Goal: Information Seeking & Learning: Learn about a topic

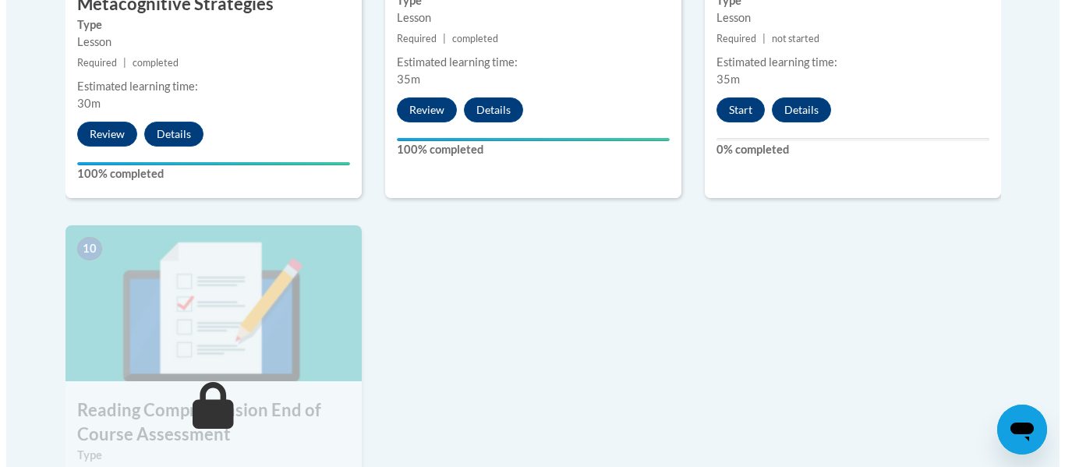
scroll to position [1457, 0]
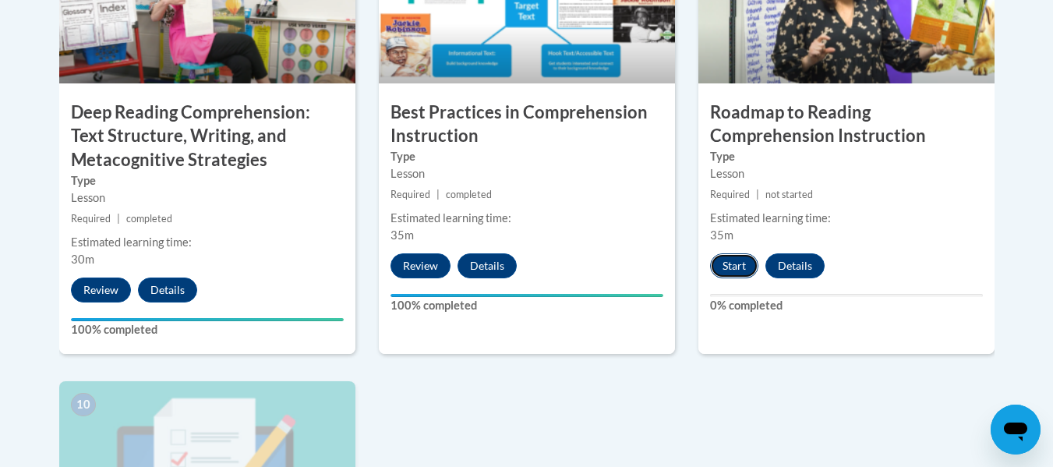
click at [747, 272] on button "Start" at bounding box center [734, 265] width 48 height 25
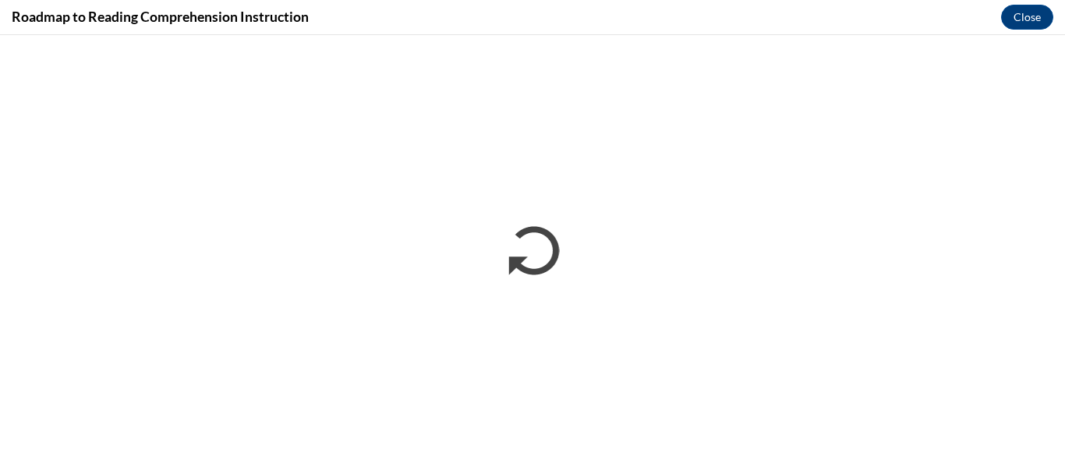
scroll to position [0, 0]
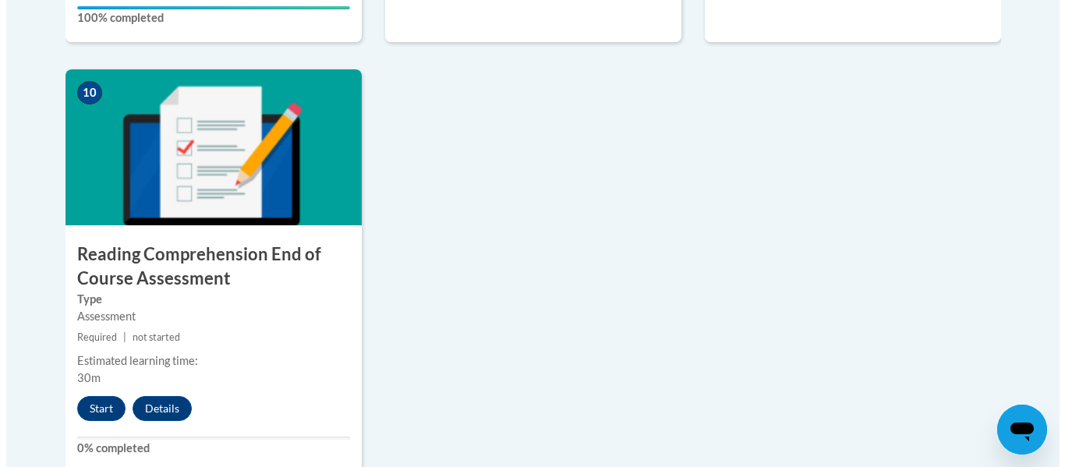
scroll to position [1847, 0]
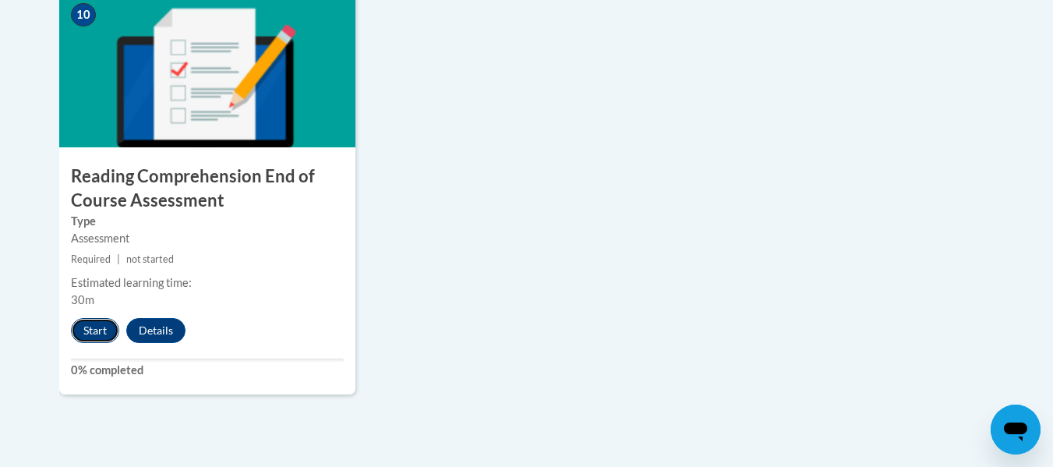
click at [99, 324] on button "Start" at bounding box center [95, 330] width 48 height 25
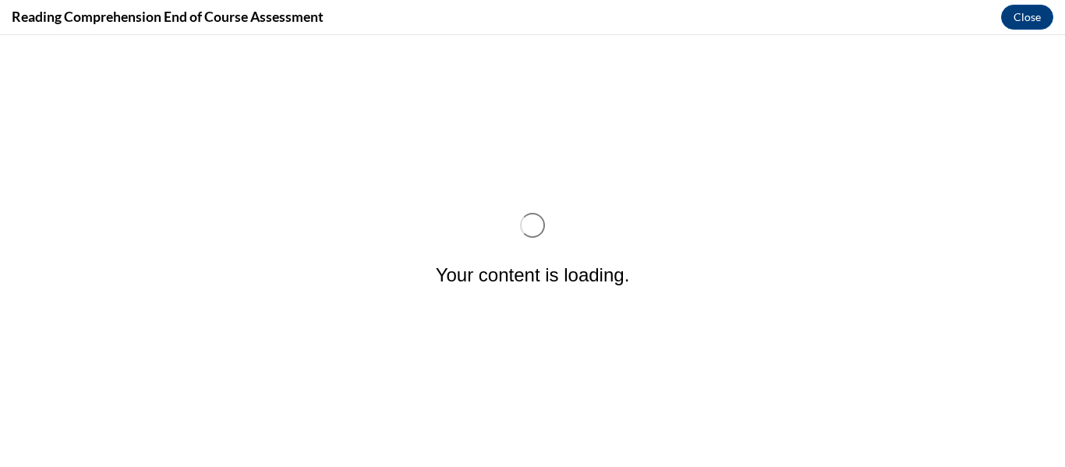
scroll to position [0, 0]
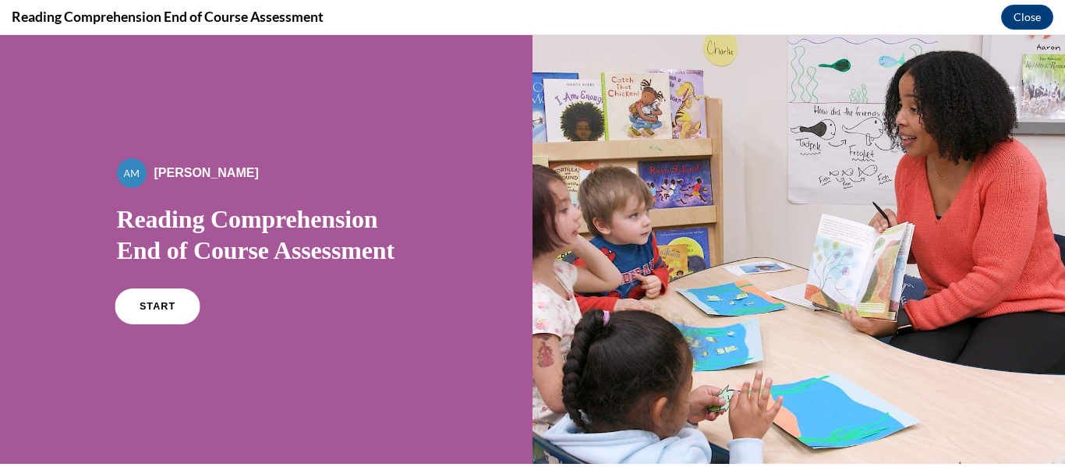
click at [173, 304] on link "START" at bounding box center [157, 306] width 85 height 36
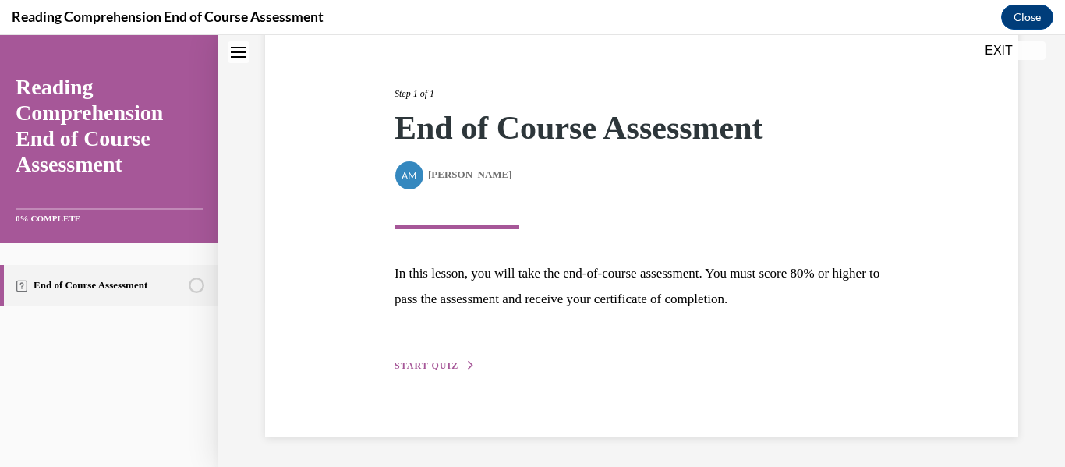
click at [433, 367] on span "START QUIZ" at bounding box center [426, 365] width 64 height 11
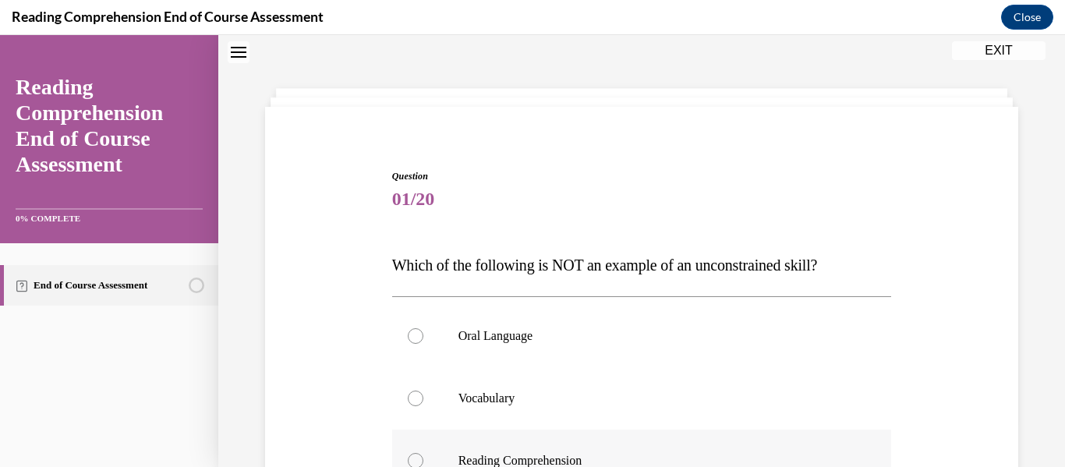
scroll to position [203, 0]
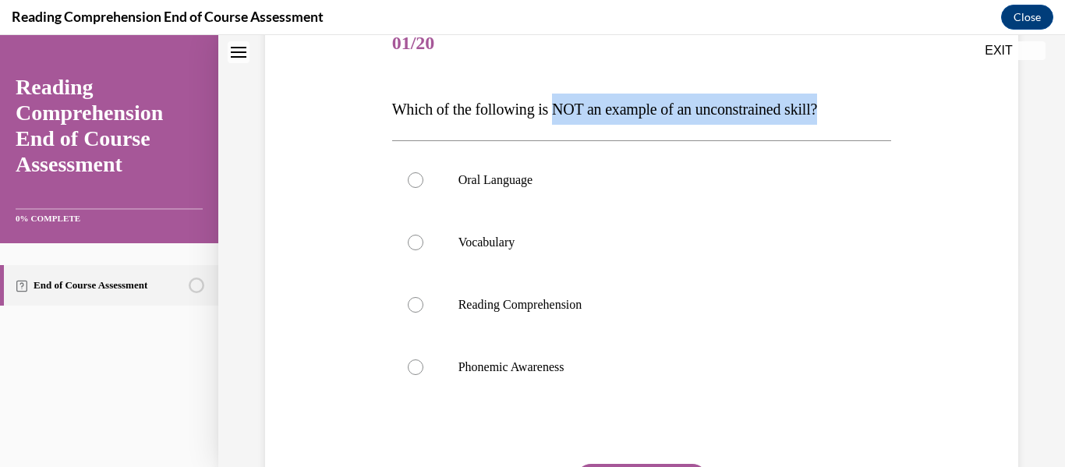
drag, startPoint x: 847, startPoint y: 107, endPoint x: 564, endPoint y: 113, distance: 282.3
click at [564, 113] on p "Which of the following is NOT an example of an unconstrained skill?" at bounding box center [642, 109] width 500 height 31
copy span "NOT an example of an unconstrained skill?"
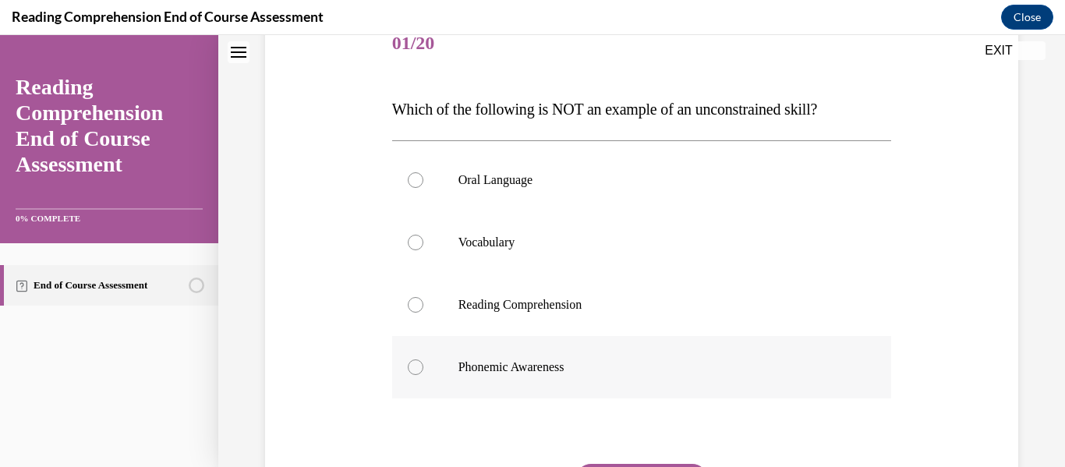
click at [532, 374] on p "Phonemic Awareness" at bounding box center [655, 367] width 394 height 16
click at [423, 374] on input "Phonemic Awareness" at bounding box center [416, 367] width 16 height 16
radio input "true"
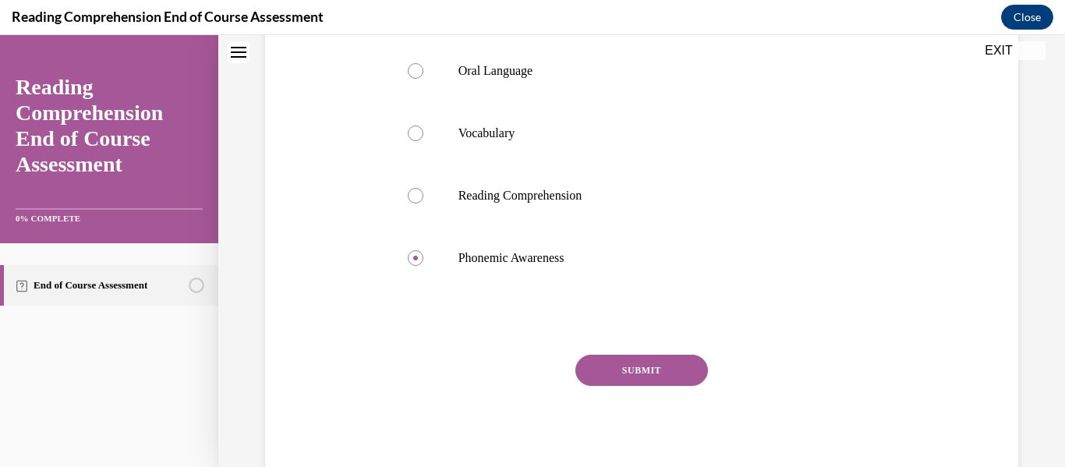
click at [663, 371] on button "SUBMIT" at bounding box center [641, 370] width 133 height 31
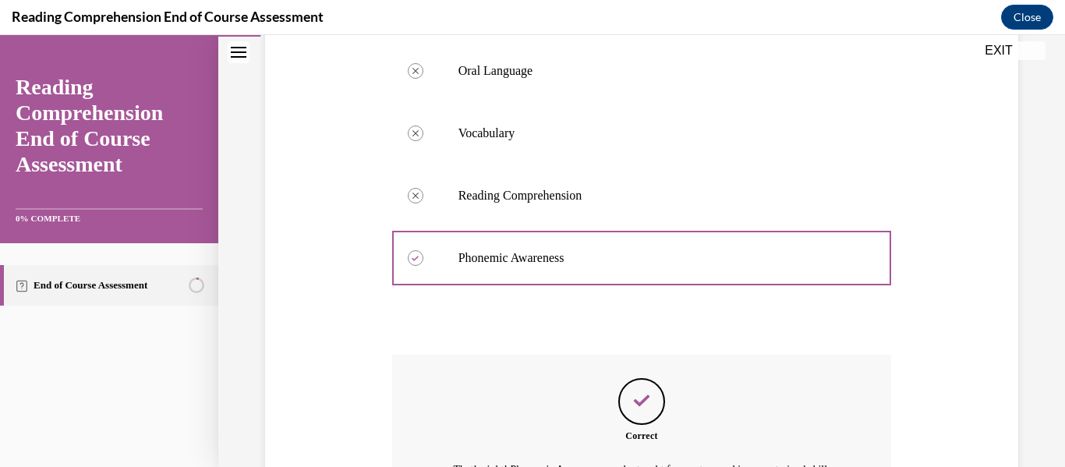
scroll to position [494, 0]
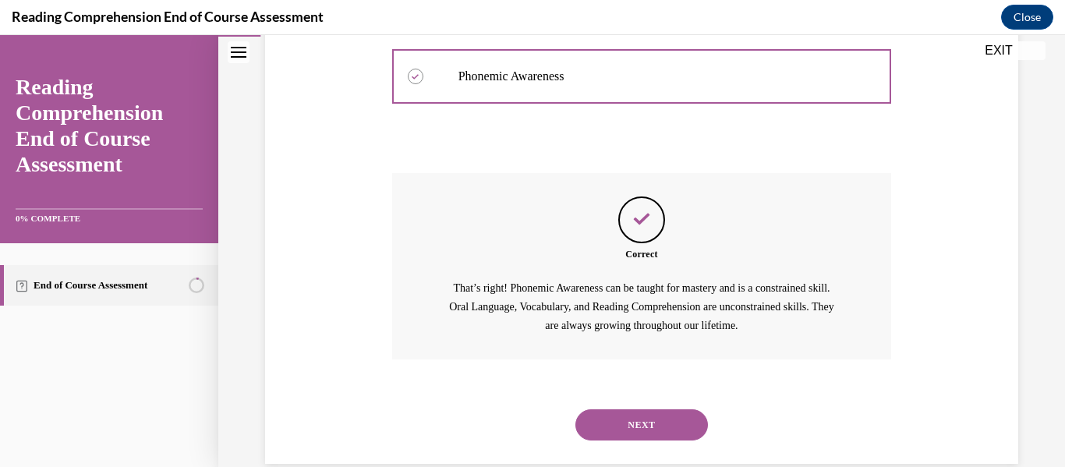
click at [651, 424] on button "NEXT" at bounding box center [641, 424] width 133 height 31
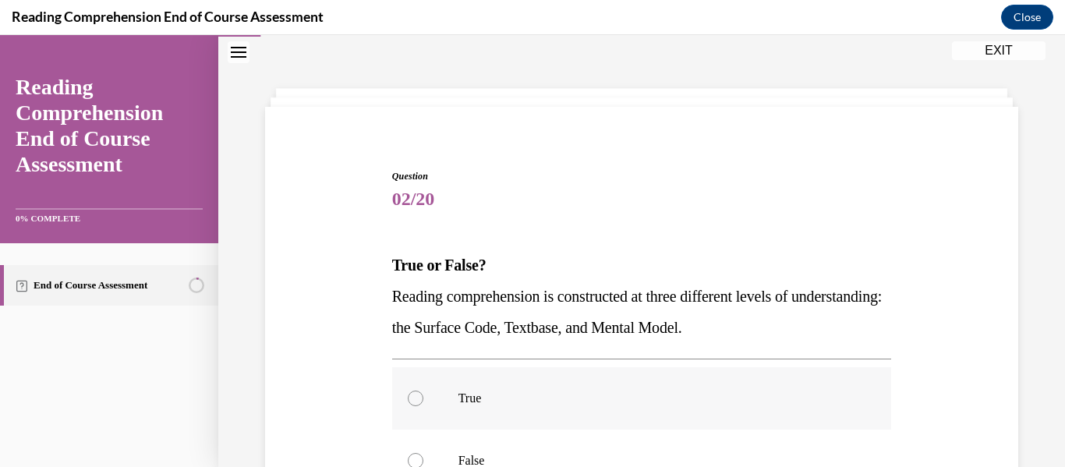
scroll to position [203, 0]
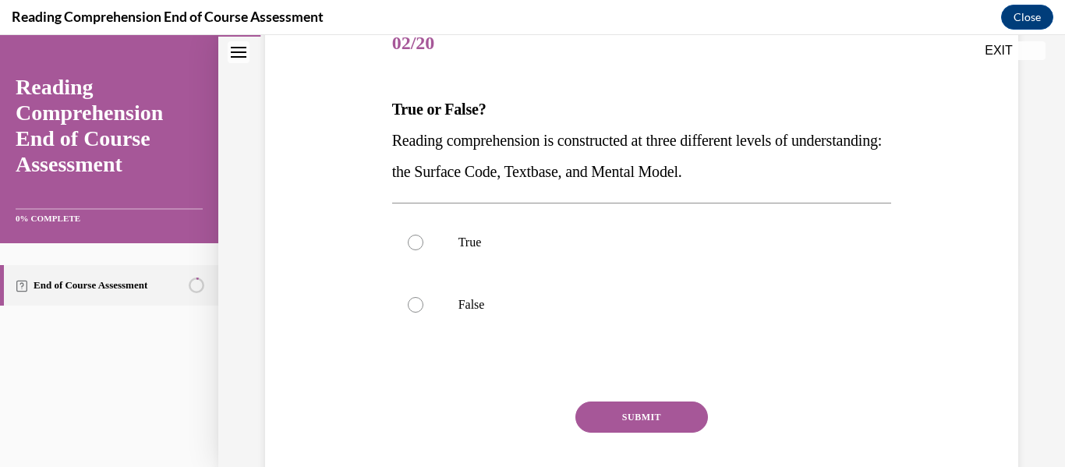
drag, startPoint x: 806, startPoint y: 163, endPoint x: 352, endPoint y: 130, distance: 454.9
click at [352, 130] on div "Question 02/20 True or False? Reading comprehension is constructed at three dif…" at bounding box center [641, 247] width 761 height 563
copy span "Reading comprehension is constructed at three different levels of understanding…"
click at [479, 236] on p "True" at bounding box center [655, 243] width 394 height 16
click at [423, 236] on input "True" at bounding box center [416, 243] width 16 height 16
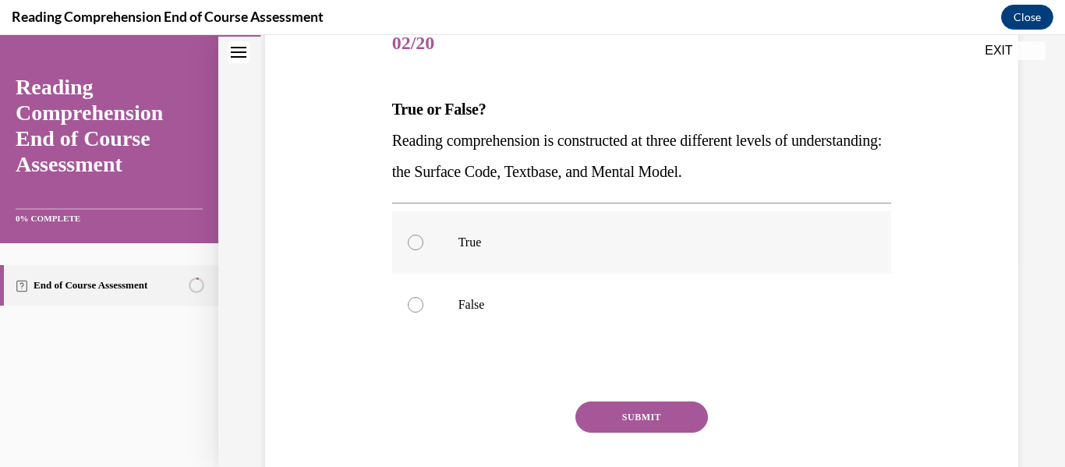
radio input "true"
click at [628, 410] on button "SUBMIT" at bounding box center [641, 416] width 133 height 31
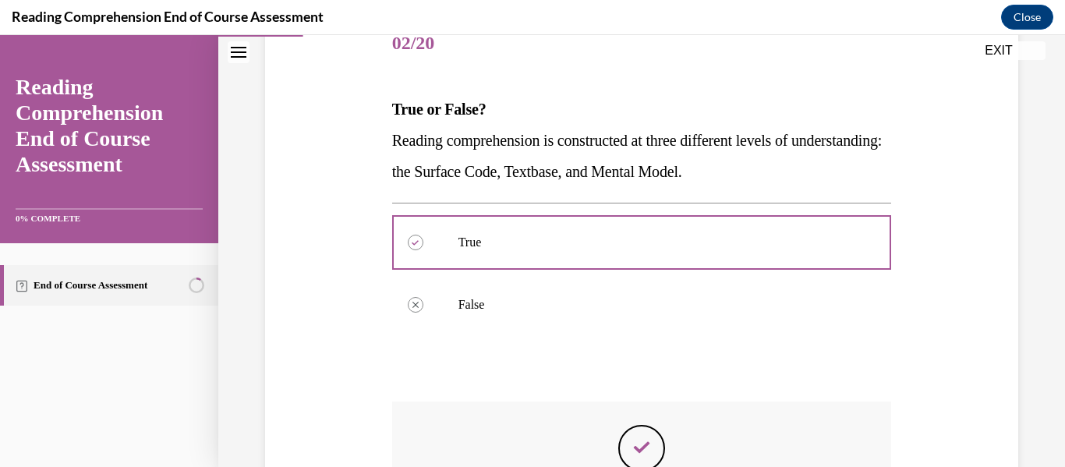
scroll to position [460, 0]
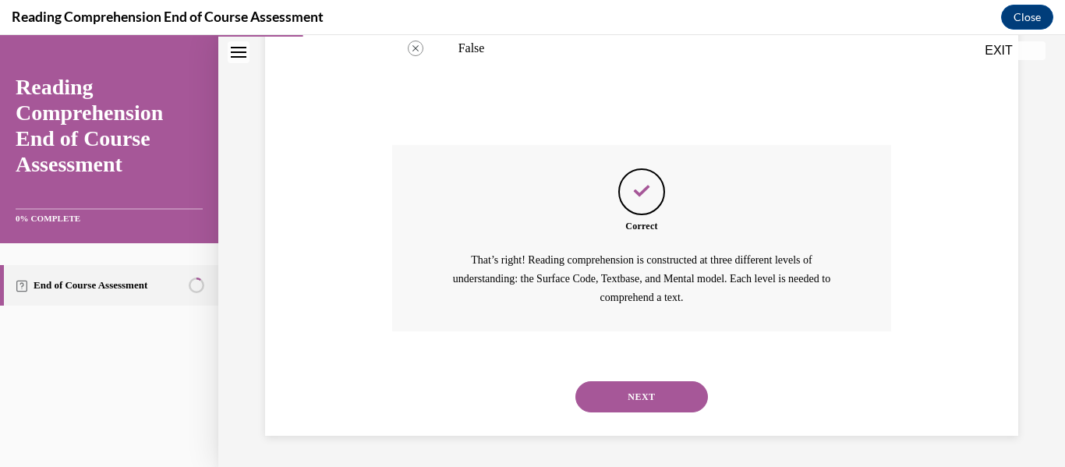
click at [667, 394] on button "NEXT" at bounding box center [641, 396] width 133 height 31
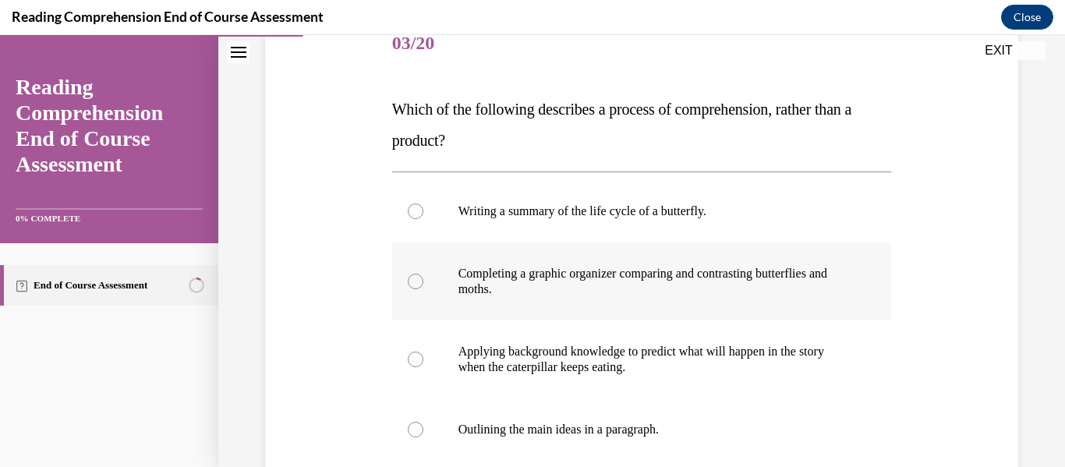
scroll to position [281, 0]
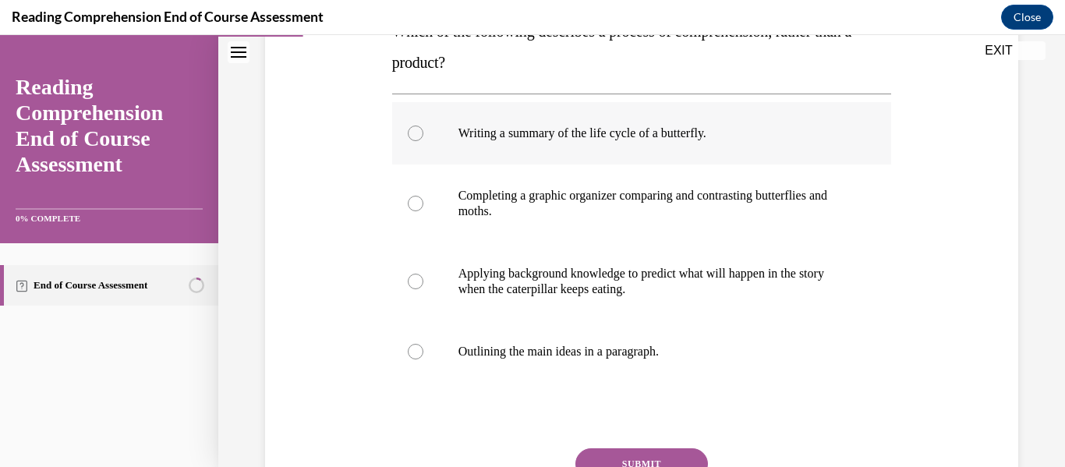
click at [613, 152] on label "Writing a summary of the life cycle of a butterfly." at bounding box center [642, 133] width 500 height 62
click at [423, 141] on input "Writing a summary of the life cycle of a butterfly." at bounding box center [416, 134] width 16 height 16
radio input "true"
click at [655, 455] on button "SUBMIT" at bounding box center [641, 463] width 133 height 31
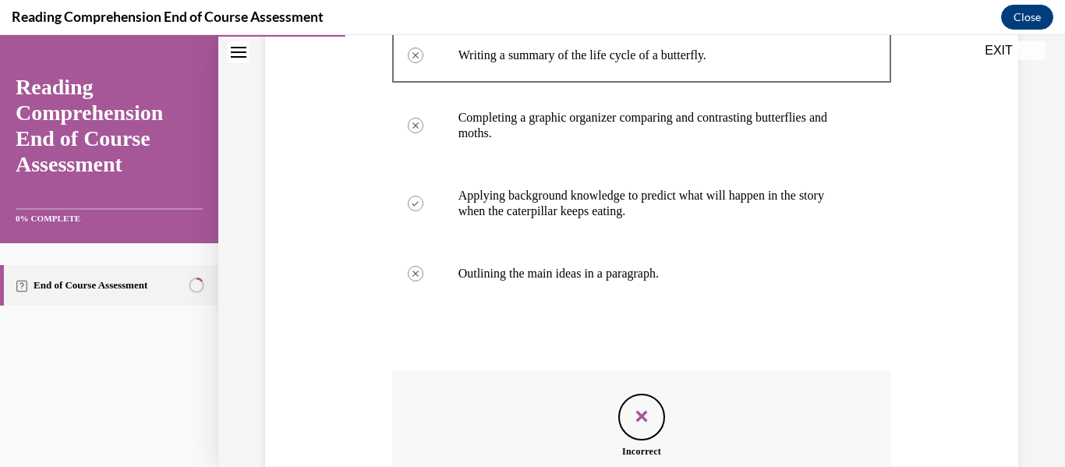
scroll to position [126, 0]
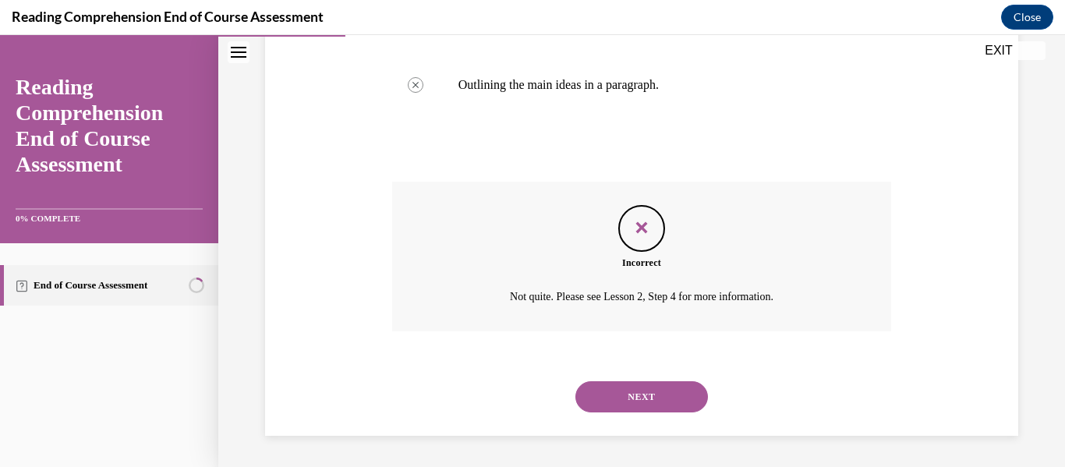
click at [674, 398] on button "NEXT" at bounding box center [641, 396] width 133 height 31
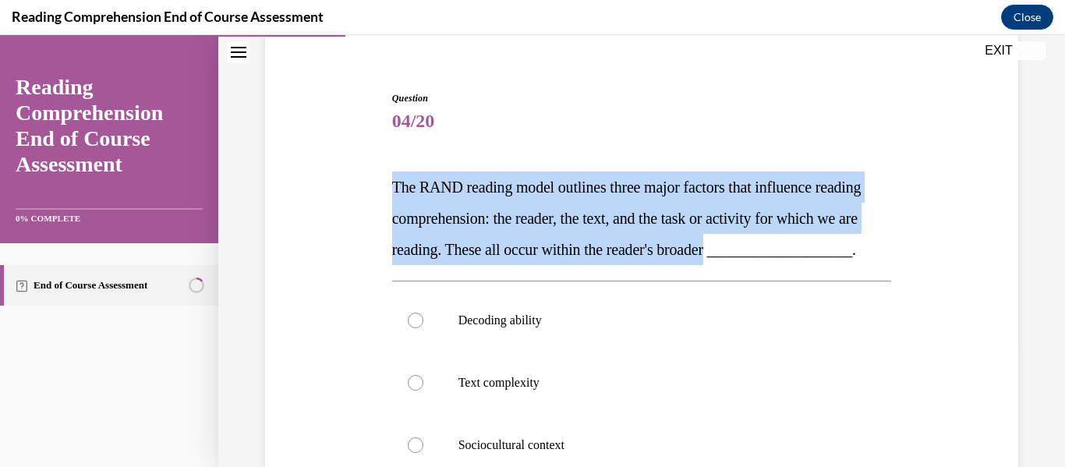
drag, startPoint x: 843, startPoint y: 257, endPoint x: 345, endPoint y: 189, distance: 502.9
click at [347, 190] on div "Question 04/20 The RAND reading model outlines three major factors that influen…" at bounding box center [641, 388] width 761 height 688
copy span "The RAND reading model outlines three major factors that influence reading comp…"
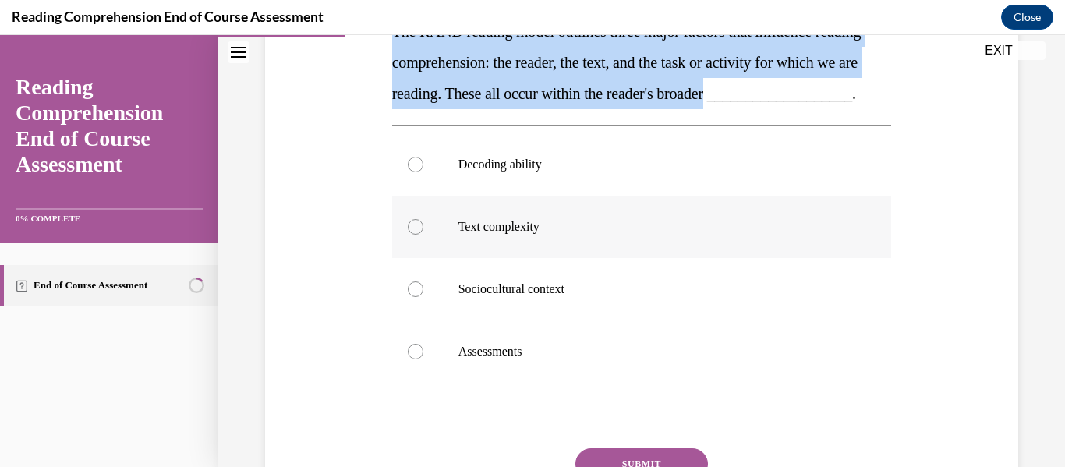
scroll to position [359, 0]
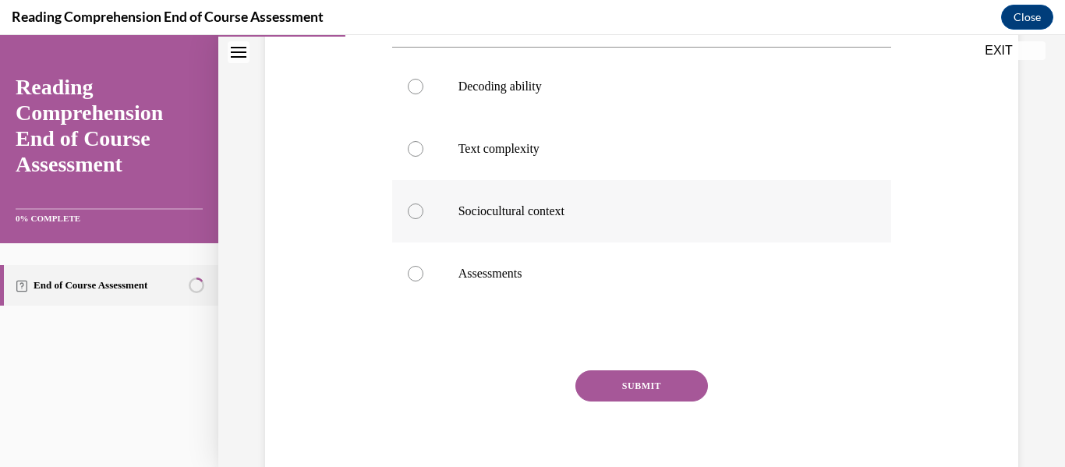
click at [521, 242] on label "Sociocultural context" at bounding box center [642, 211] width 500 height 62
click at [423, 219] on input "Sociocultural context" at bounding box center [416, 211] width 16 height 16
radio input "true"
click at [653, 401] on button "SUBMIT" at bounding box center [641, 385] width 133 height 31
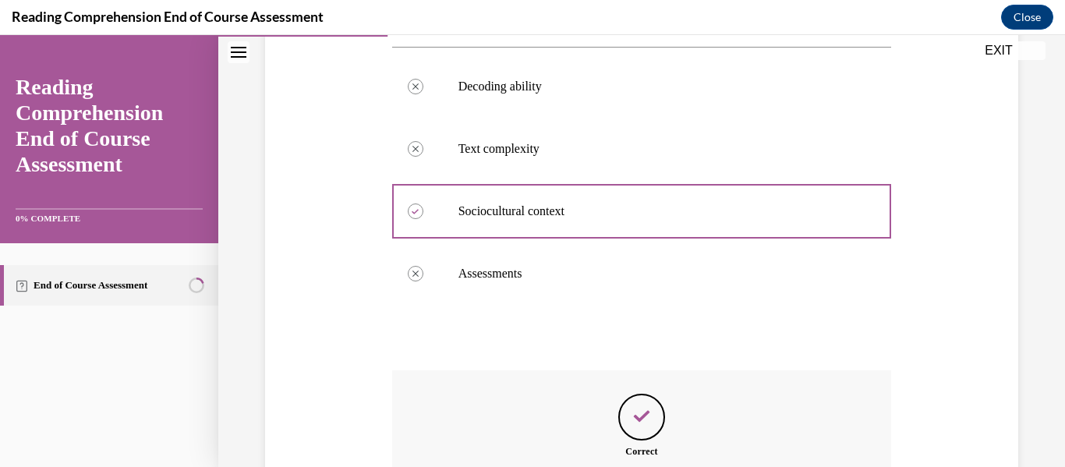
scroll to position [598, 0]
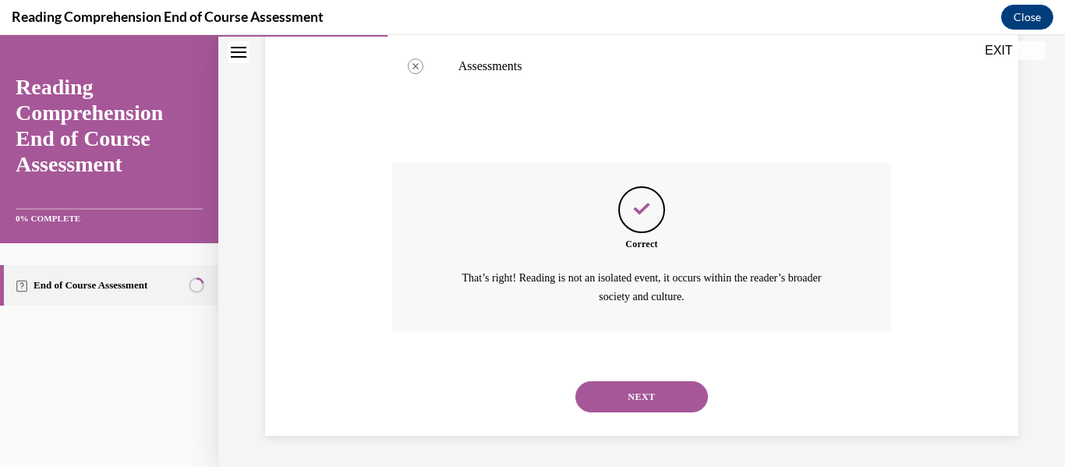
click at [648, 401] on button "NEXT" at bounding box center [641, 396] width 133 height 31
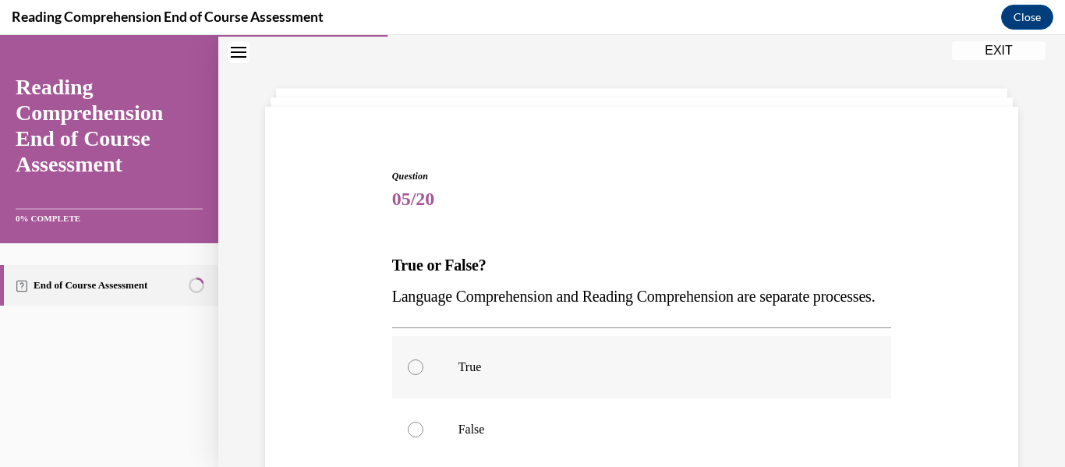
scroll to position [203, 0]
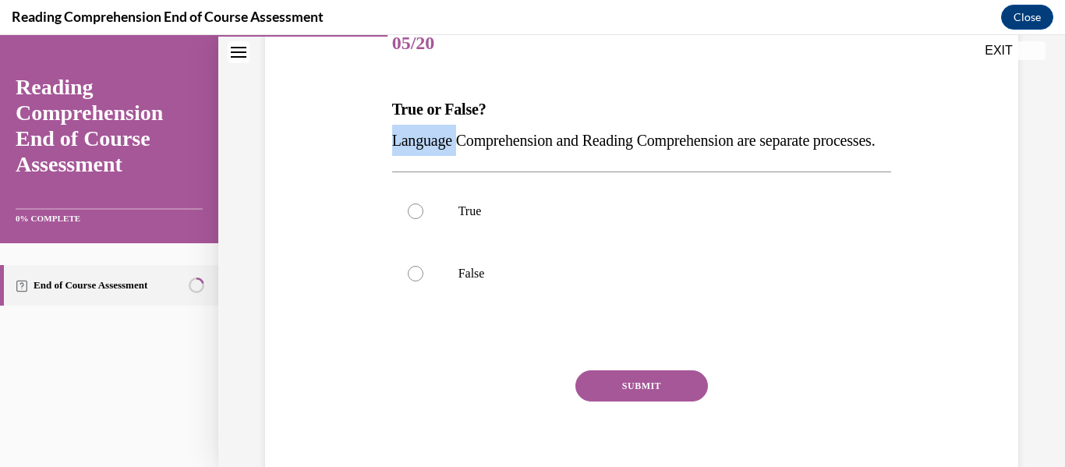
drag, startPoint x: 459, startPoint y: 154, endPoint x: 398, endPoint y: 150, distance: 61.7
click at [394, 150] on p "Language Comprehension and Reading Comprehension are separate processes." at bounding box center [642, 140] width 500 height 31
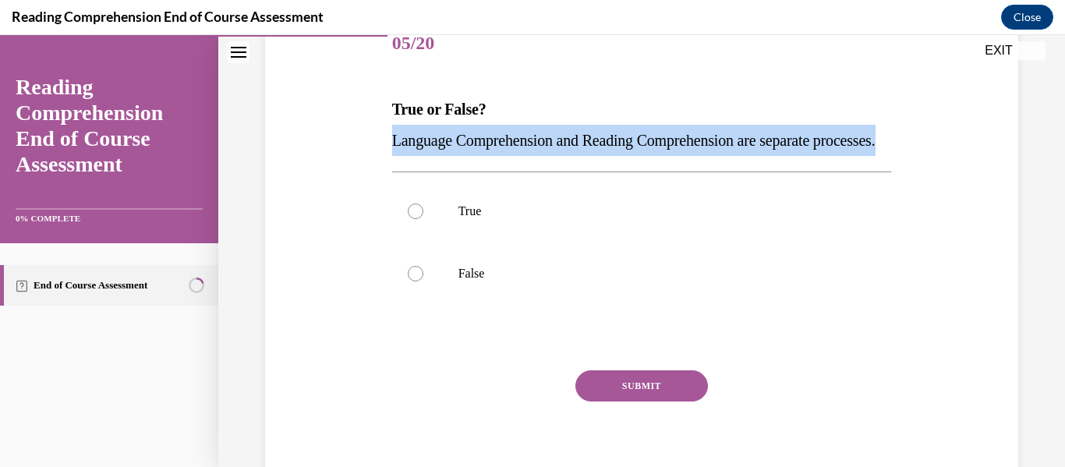
drag, startPoint x: 469, startPoint y: 176, endPoint x: 386, endPoint y: 140, distance: 90.1
click at [388, 140] on div "Question 05/20 True or False? Language Comprehension and Reading Comprehension …" at bounding box center [642, 244] width 508 height 508
copy span "Language Comprehension and Reading Comprehension are separate processes."
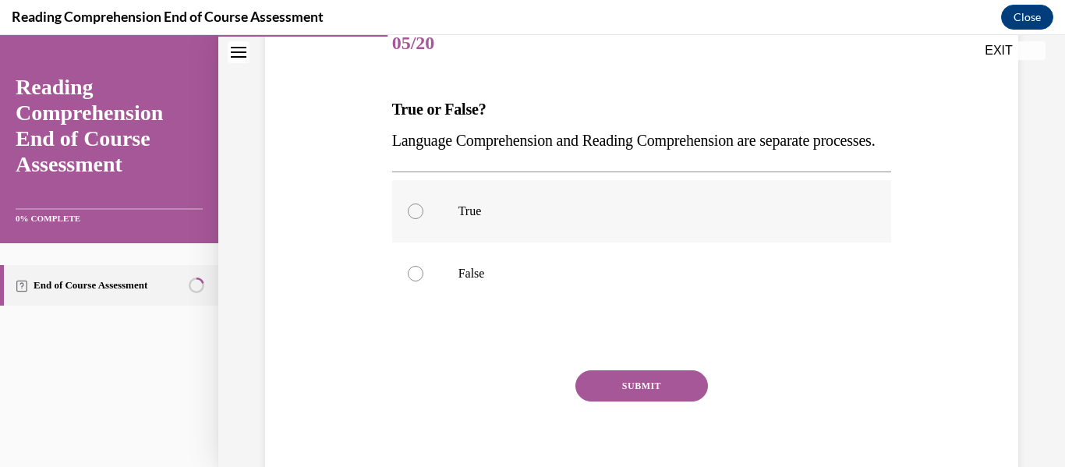
click at [508, 225] on label "True" at bounding box center [642, 211] width 500 height 62
click at [423, 219] on input "True" at bounding box center [416, 211] width 16 height 16
radio input "true"
click at [635, 401] on button "SUBMIT" at bounding box center [641, 385] width 133 height 31
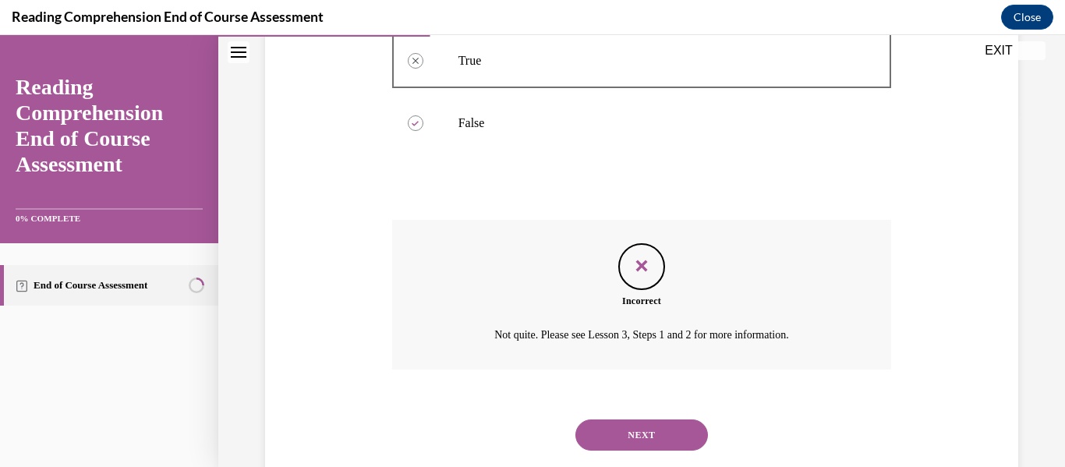
scroll to position [198, 0]
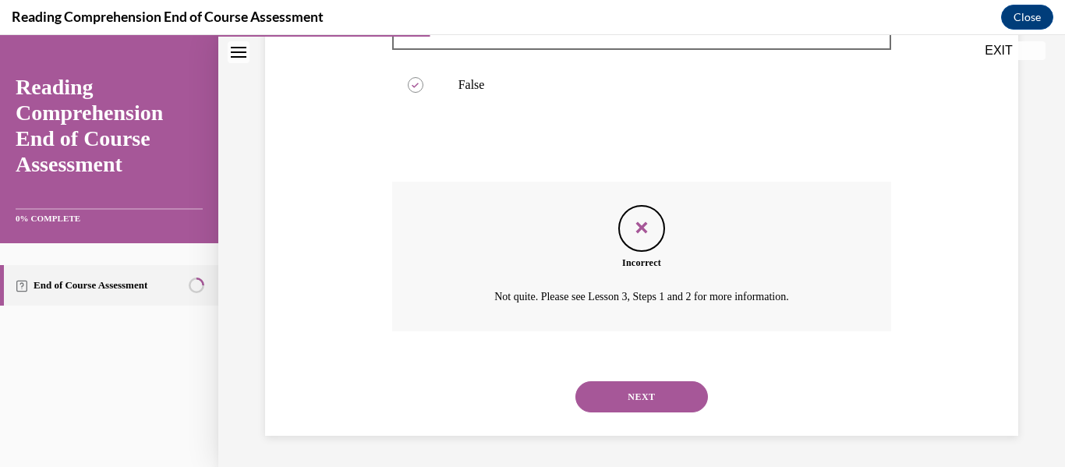
click at [670, 392] on button "NEXT" at bounding box center [641, 396] width 133 height 31
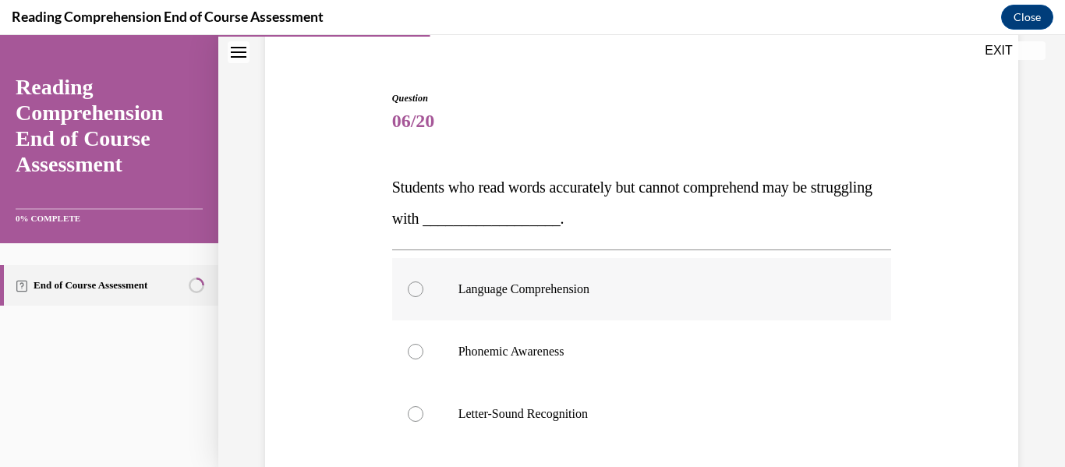
scroll to position [203, 0]
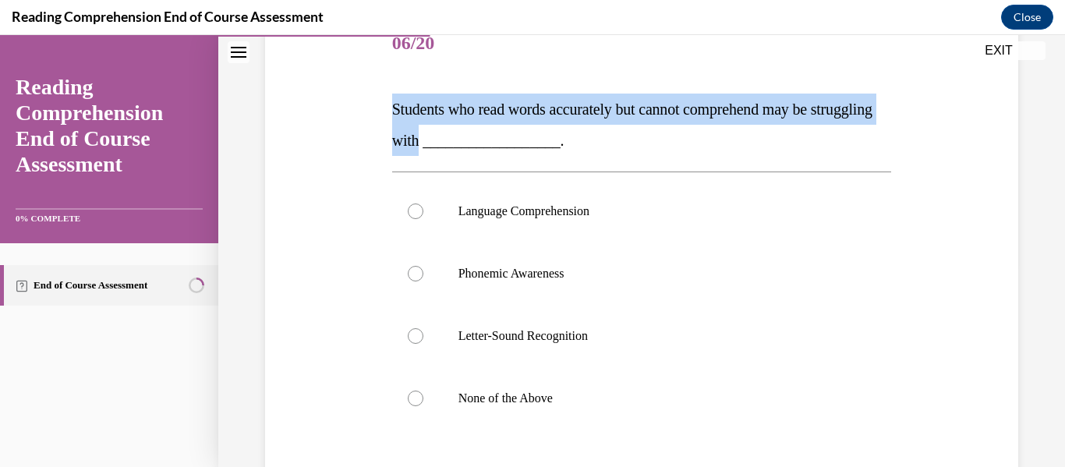
drag, startPoint x: 485, startPoint y: 138, endPoint x: 378, endPoint y: 87, distance: 118.2
click at [378, 87] on div "Question 06/20 Students who read words accurately but cannot comprehend may be …" at bounding box center [641, 294] width 761 height 656
copy span "Students who read words accurately but cannot comprehend may be struggling with"
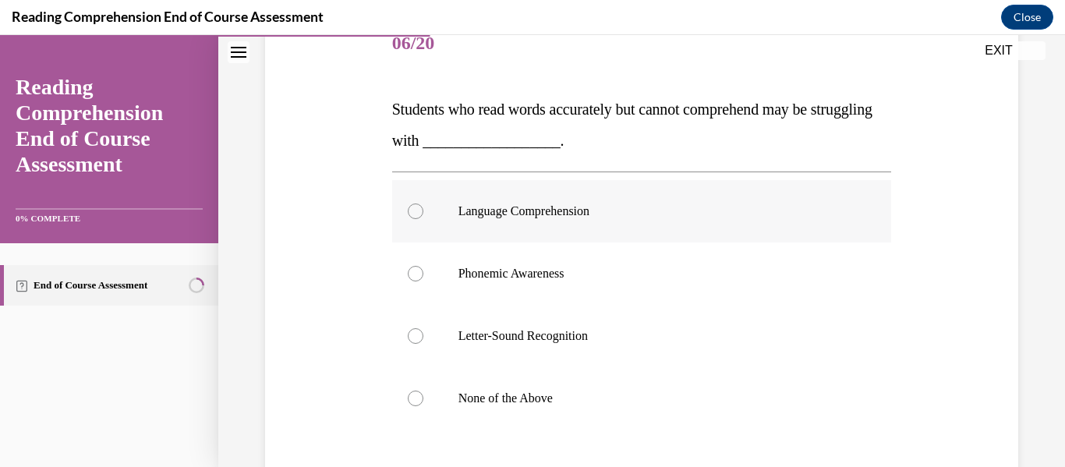
click at [565, 191] on label "Language Comprehension" at bounding box center [642, 211] width 500 height 62
click at [423, 203] on input "Language Comprehension" at bounding box center [416, 211] width 16 height 16
radio input "true"
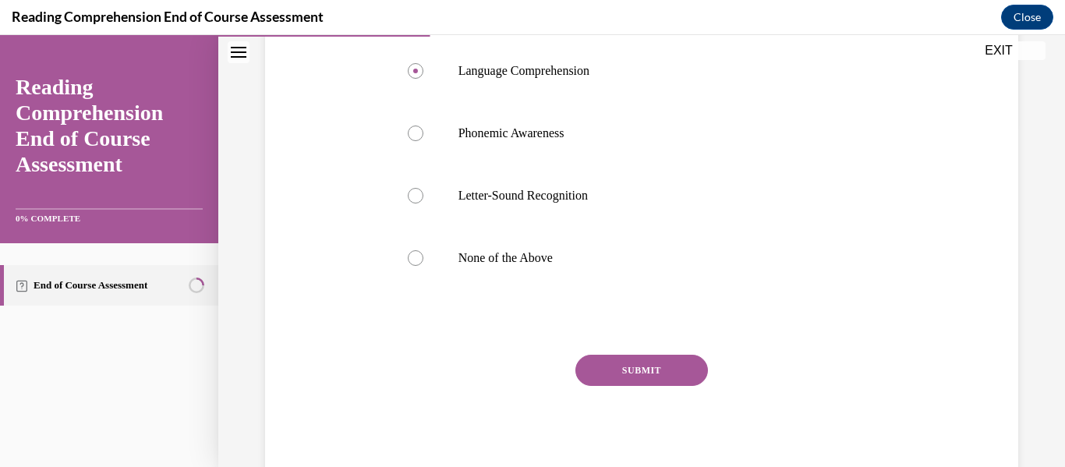
click at [645, 352] on div "Question 06/20 Students who read words accurately but cannot comprehend may be …" at bounding box center [642, 178] width 500 height 610
click at [635, 375] on button "SUBMIT" at bounding box center [641, 370] width 133 height 31
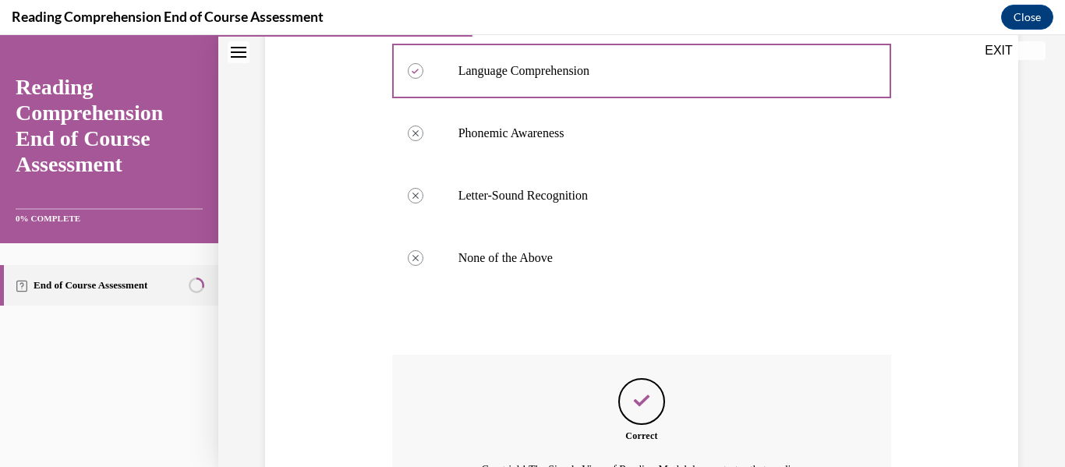
scroll to position [554, 0]
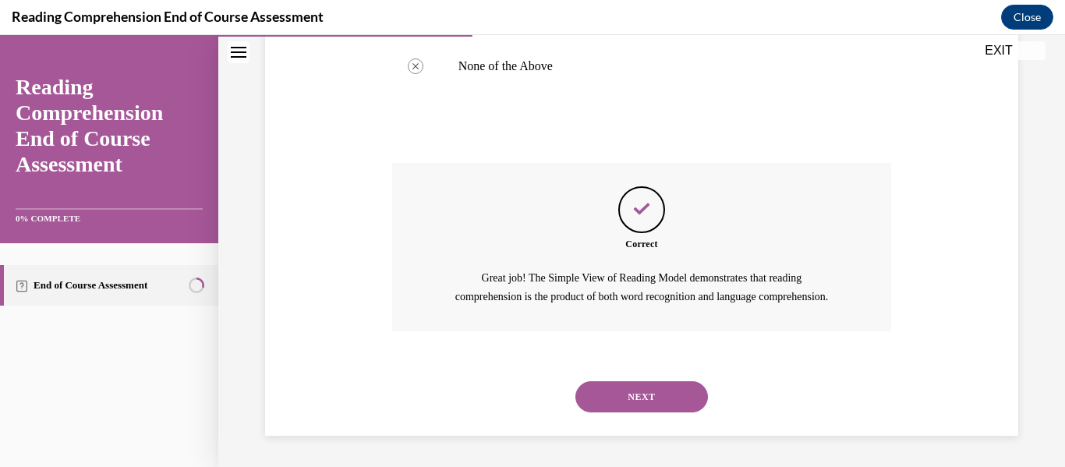
click at [636, 384] on button "NEXT" at bounding box center [641, 396] width 133 height 31
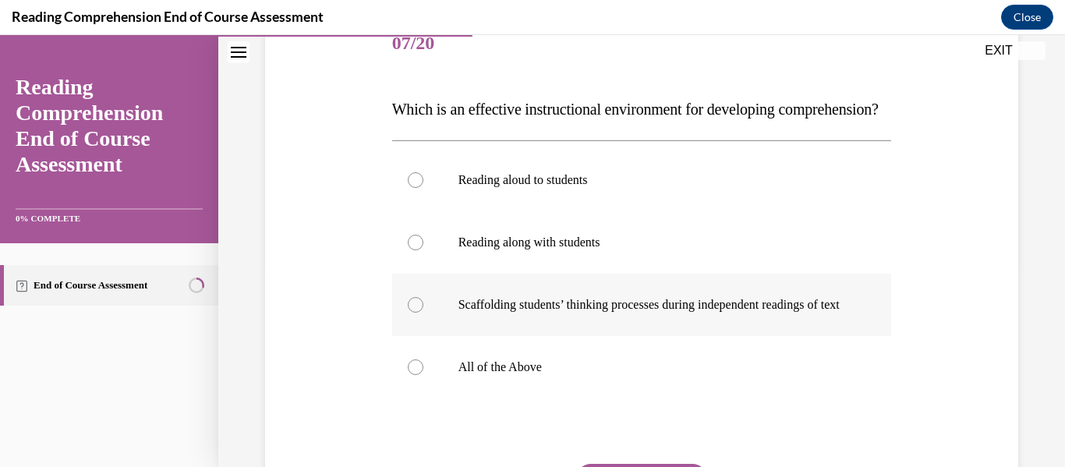
scroll to position [359, 0]
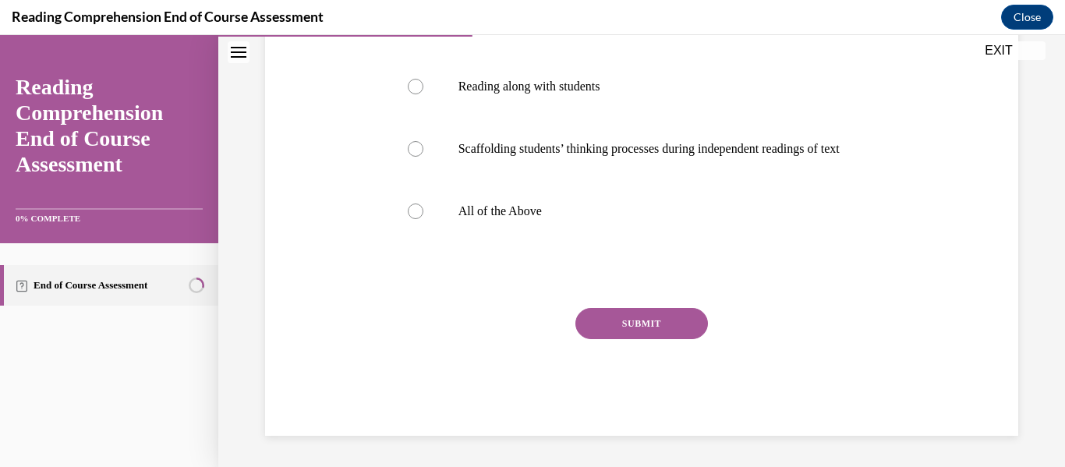
drag, startPoint x: 577, startPoint y: 263, endPoint x: 608, endPoint y: 336, distance: 79.6
click at [578, 219] on p "All of the Above" at bounding box center [655, 211] width 394 height 16
click at [423, 219] on input "All of the Above" at bounding box center [416, 211] width 16 height 16
radio input "true"
click at [617, 339] on button "SUBMIT" at bounding box center [641, 323] width 133 height 31
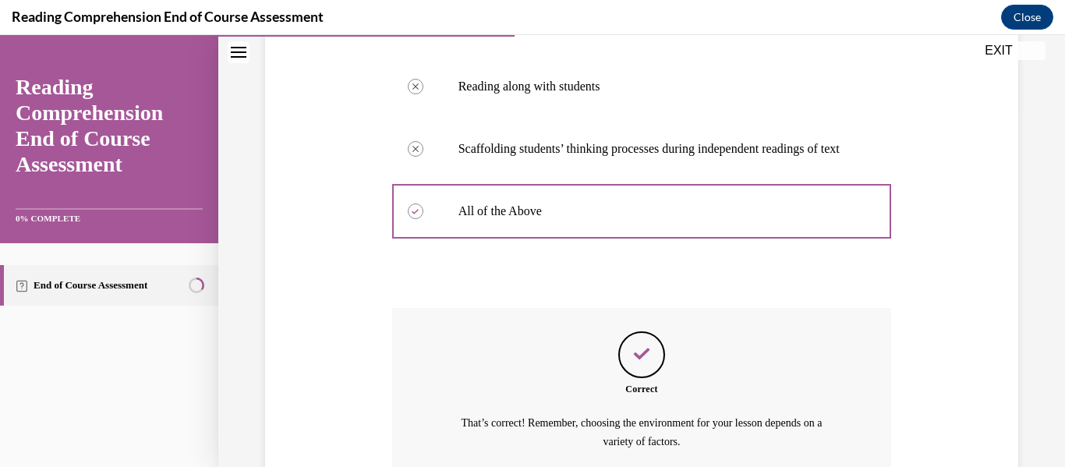
scroll to position [551, 0]
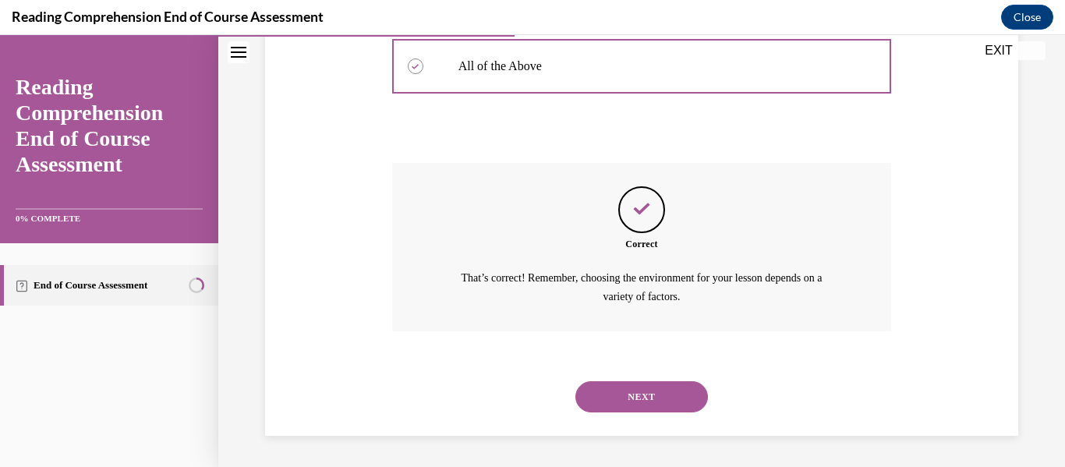
click at [670, 388] on button "NEXT" at bounding box center [641, 396] width 133 height 31
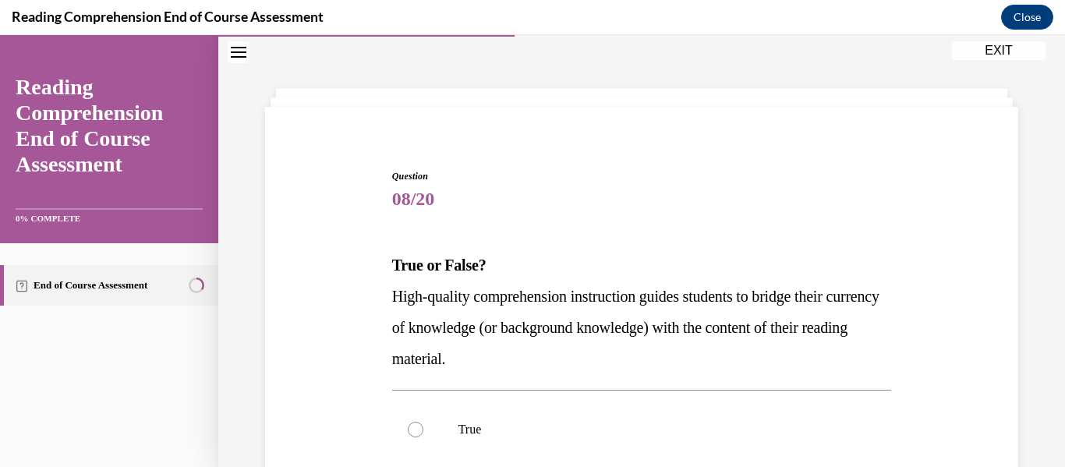
scroll to position [126, 0]
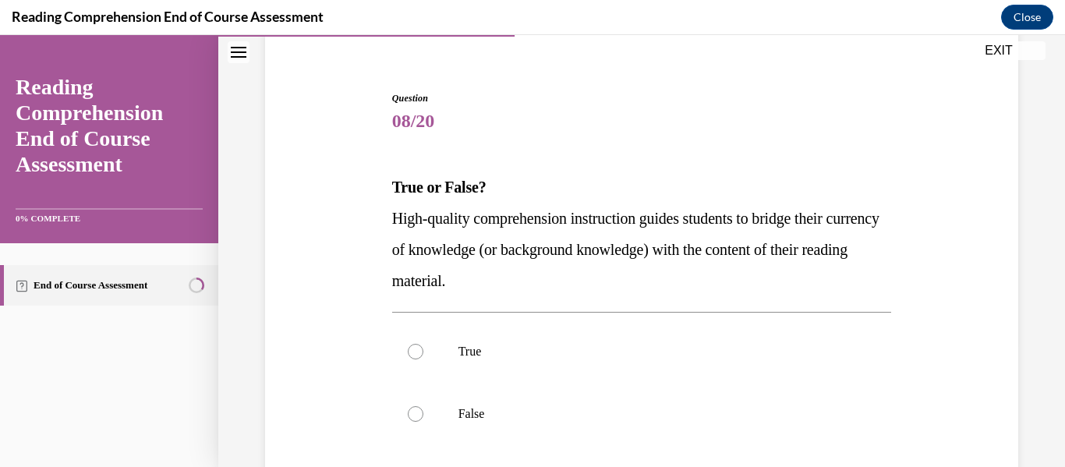
drag, startPoint x: 578, startPoint y: 279, endPoint x: 356, endPoint y: 214, distance: 231.4
click at [356, 214] on div "Question 08/20 True or False? High-quality comprehension instruction guides stu…" at bounding box center [641, 341] width 761 height 594
copy span "High-quality comprehension instruction guides students to bridge their currency…"
click at [458, 359] on label "True" at bounding box center [642, 351] width 500 height 62
click at [423, 359] on input "True" at bounding box center [416, 352] width 16 height 16
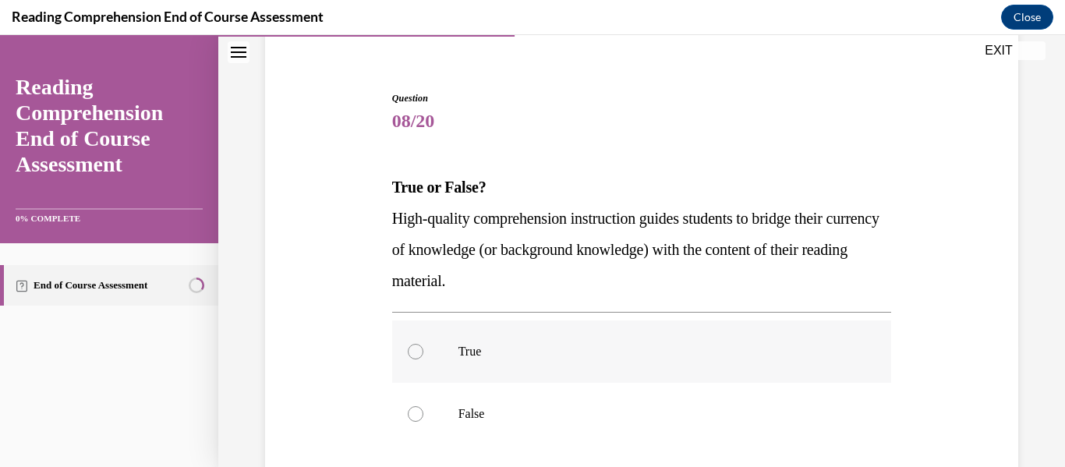
radio input "true"
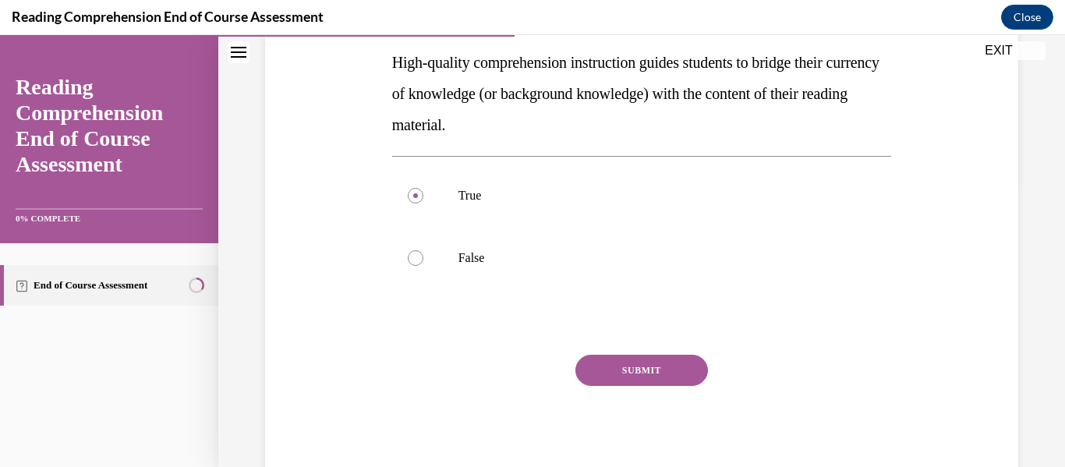
click at [668, 361] on button "SUBMIT" at bounding box center [641, 370] width 133 height 31
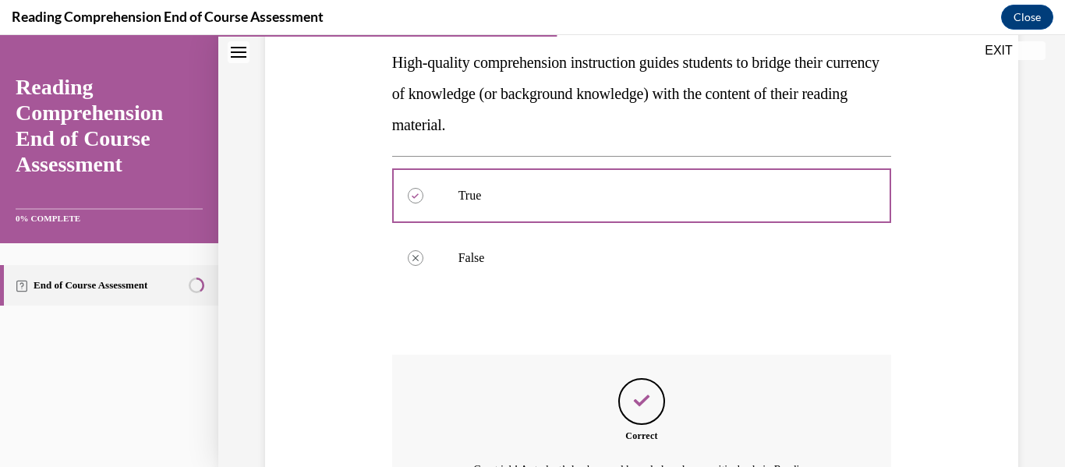
scroll to position [385, 0]
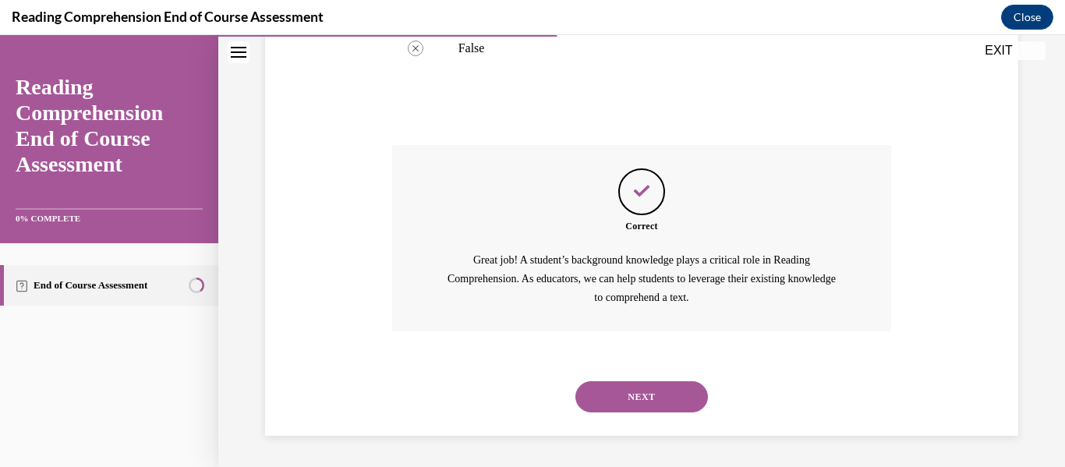
click at [635, 405] on button "NEXT" at bounding box center [641, 396] width 133 height 31
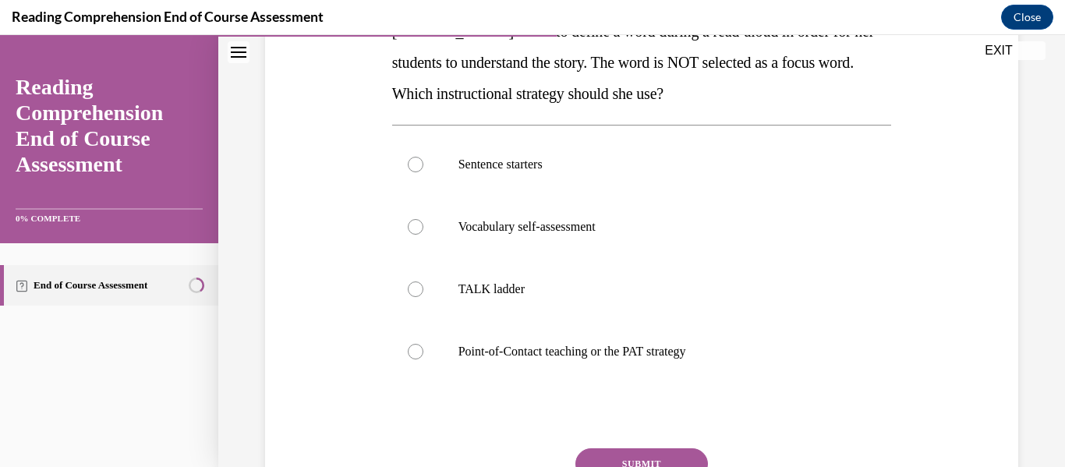
scroll to position [126, 0]
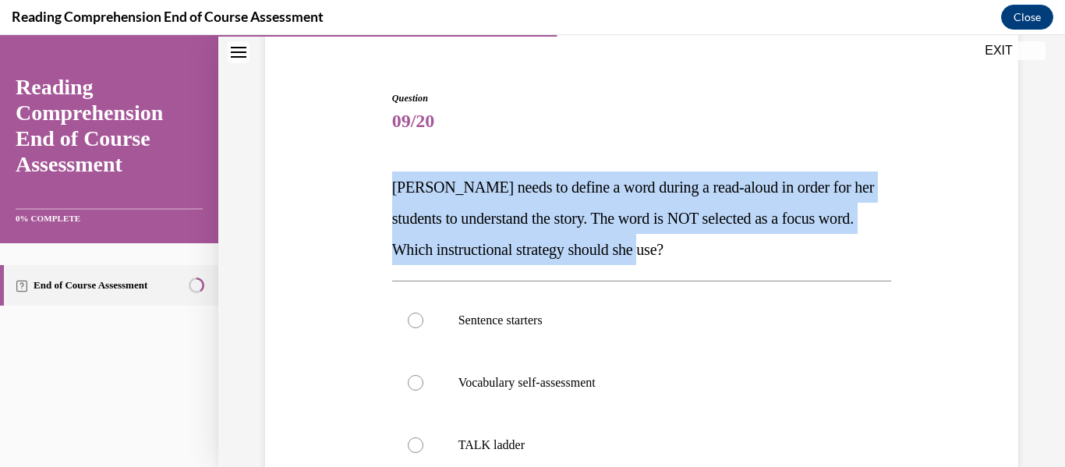
drag, startPoint x: 744, startPoint y: 252, endPoint x: 325, endPoint y: 154, distance: 430.0
click at [325, 154] on div "Question 09/20 Mrs. Ivie needs to define a word during a read-aloud in order fo…" at bounding box center [641, 388] width 761 height 688
copy span "Mrs. Ivie needs to define a word during a read-aloud in order for her students …"
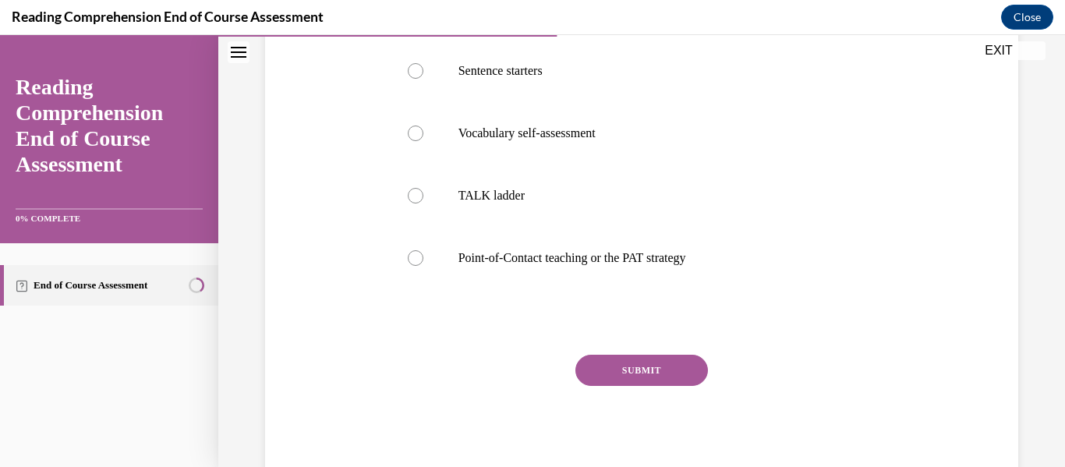
drag, startPoint x: 595, startPoint y: 267, endPoint x: 637, endPoint y: 343, distance: 86.6
click at [595, 267] on label "Point-of-Contact teaching or the PAT strategy" at bounding box center [642, 258] width 500 height 62
click at [423, 266] on input "Point-of-Contact teaching or the PAT strategy" at bounding box center [416, 258] width 16 height 16
radio input "true"
click at [639, 355] on button "SUBMIT" at bounding box center [641, 370] width 133 height 31
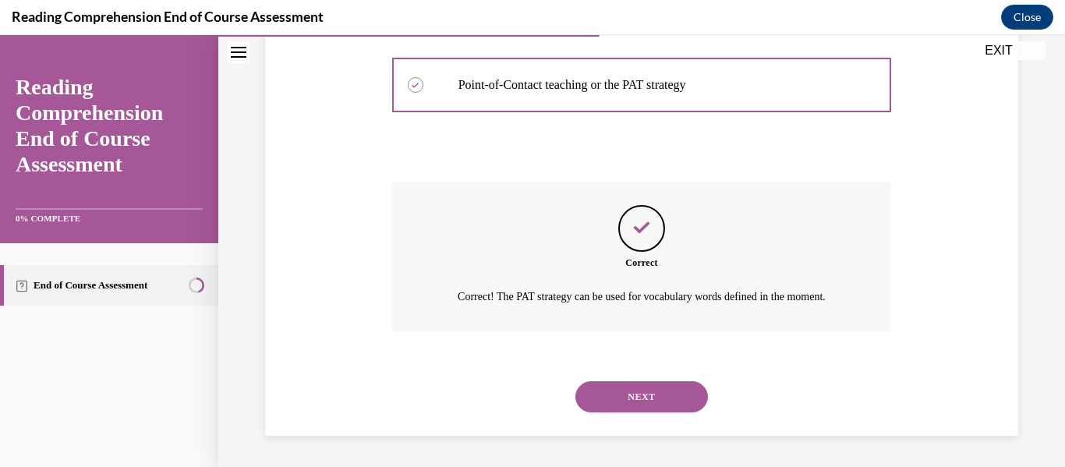
click at [660, 394] on button "NEXT" at bounding box center [641, 396] width 133 height 31
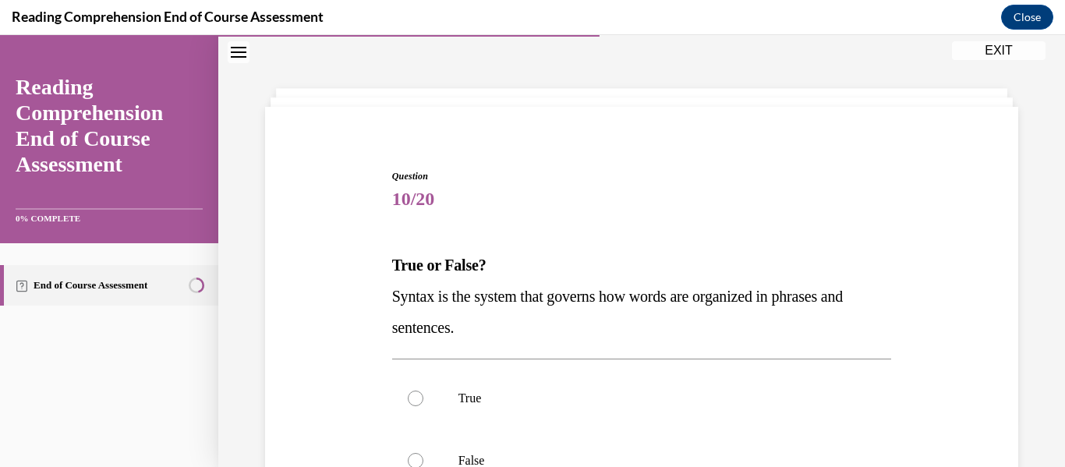
scroll to position [126, 0]
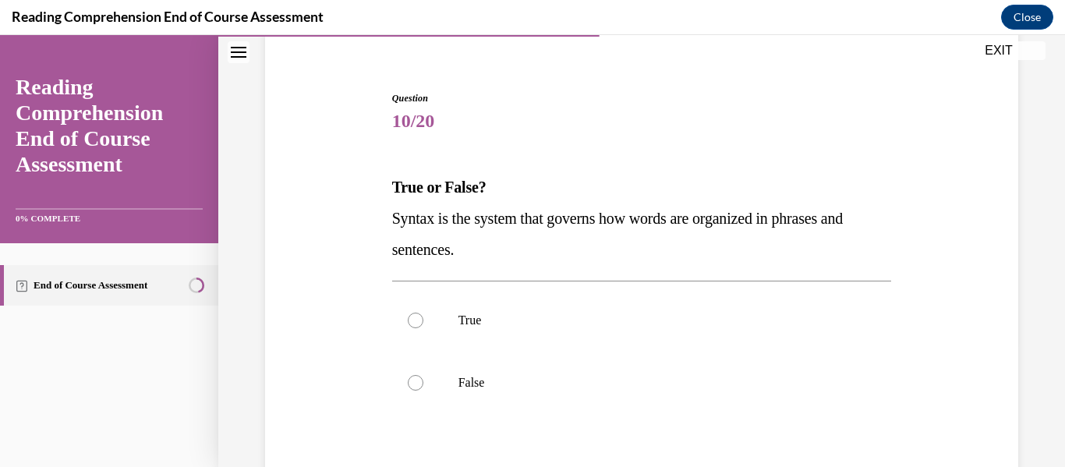
drag, startPoint x: 541, startPoint y: 256, endPoint x: 331, endPoint y: 222, distance: 212.4
click at [331, 222] on div "Question 10/20 True or False? Syntax is the system that governs how words are o…" at bounding box center [641, 325] width 761 height 563
copy span "Syntax is the system that governs how words are organized in phrases and senten…"
click at [521, 326] on p "True" at bounding box center [655, 321] width 394 height 16
click at [423, 326] on input "True" at bounding box center [416, 321] width 16 height 16
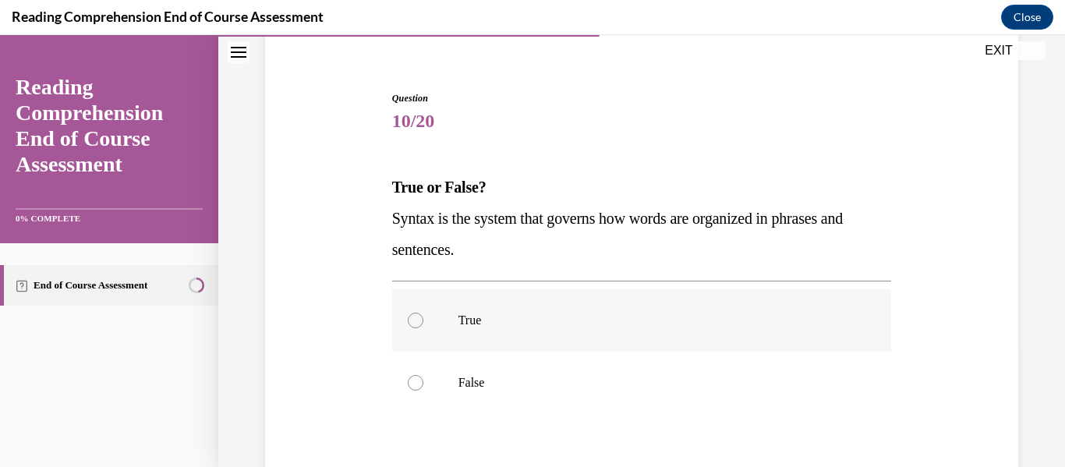
radio input "true"
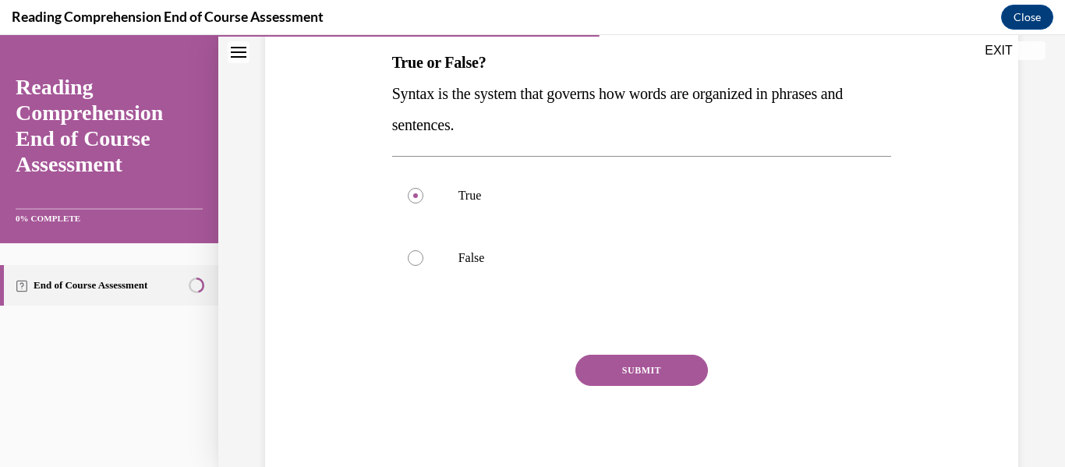
drag, startPoint x: 656, startPoint y: 392, endPoint x: 653, endPoint y: 372, distance: 20.5
click at [650, 384] on div "SUBMIT NEXT" at bounding box center [642, 419] width 500 height 128
click at [653, 372] on button "SUBMIT" at bounding box center [641, 370] width 133 height 31
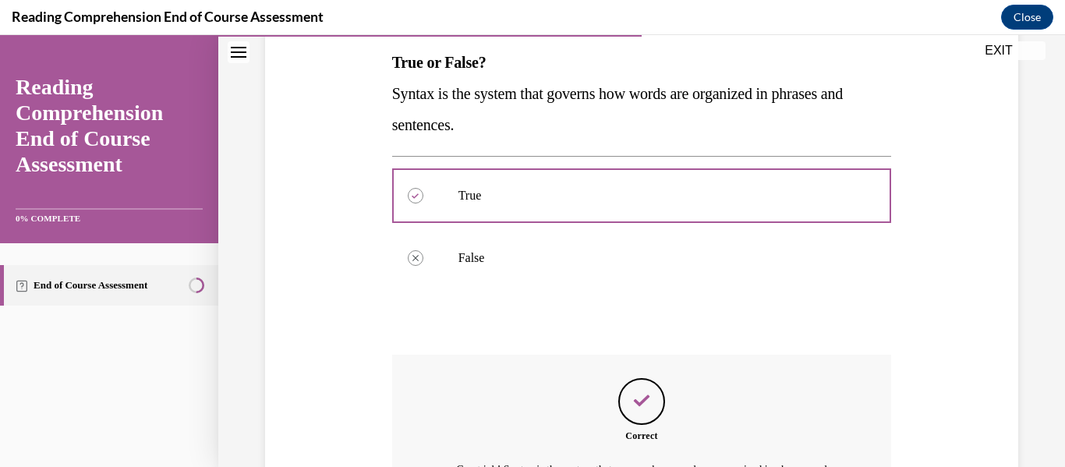
scroll to position [442, 0]
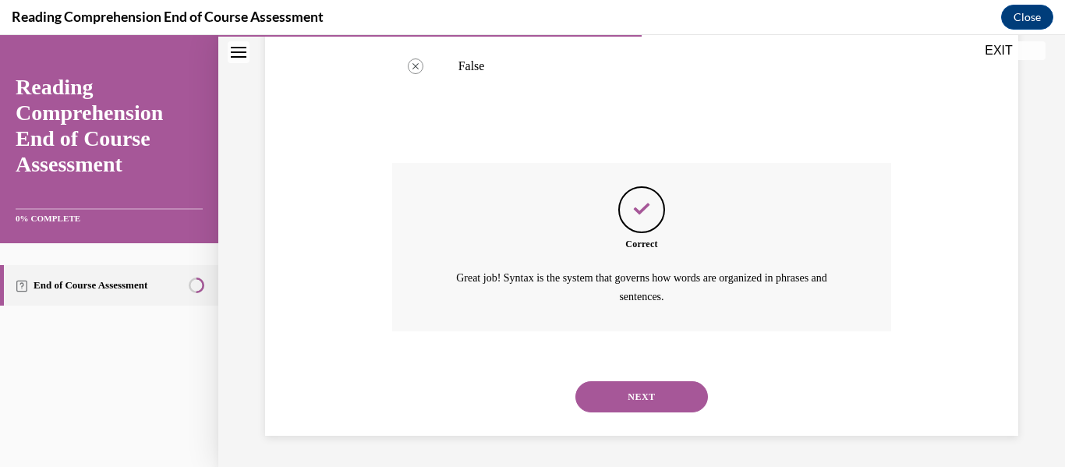
drag, startPoint x: 656, startPoint y: 411, endPoint x: 667, endPoint y: 402, distance: 13.3
click at [656, 410] on button "NEXT" at bounding box center [641, 396] width 133 height 31
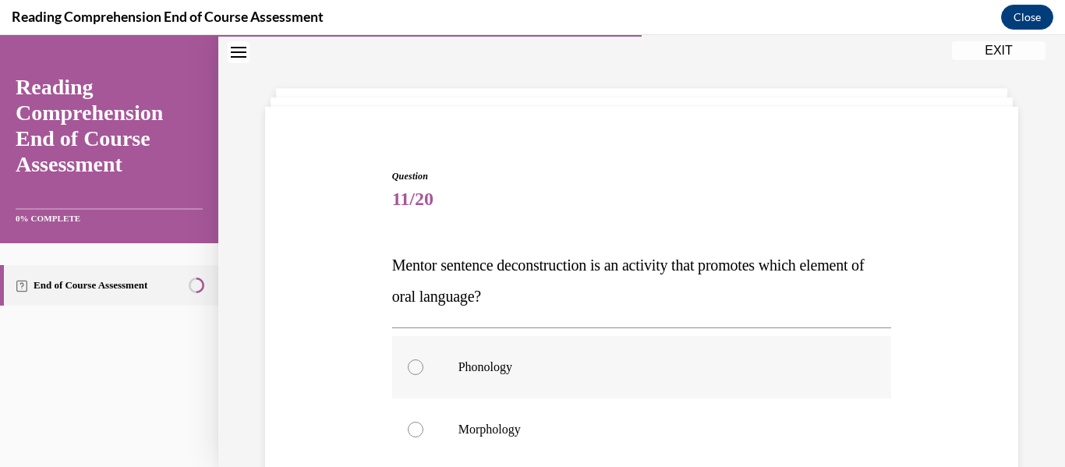
scroll to position [126, 0]
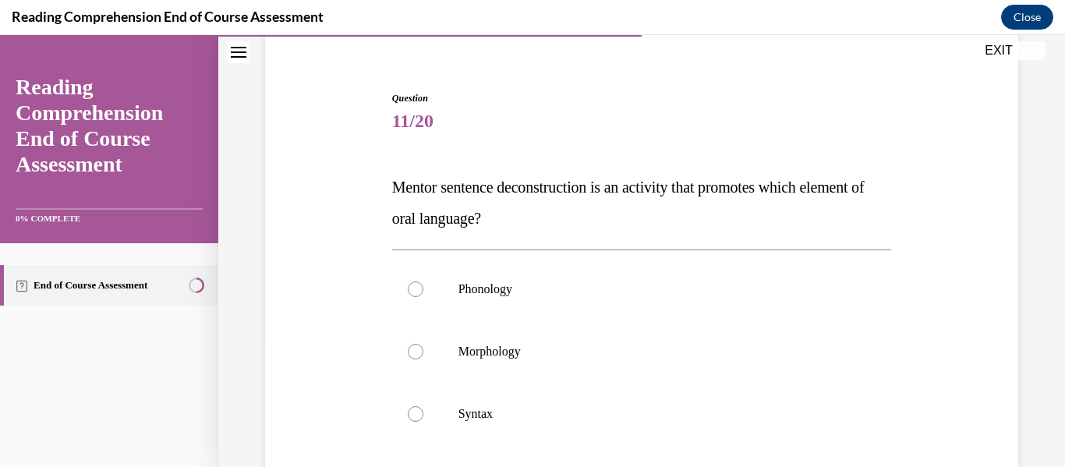
drag, startPoint x: 598, startPoint y: 213, endPoint x: 369, endPoint y: 183, distance: 231.1
click at [370, 184] on div "Question 11/20 Mentor sentence deconstruction is an activity that promotes whic…" at bounding box center [641, 372] width 761 height 656
copy span "Mentor sentence deconstruction is an activity that promotes which element of or…"
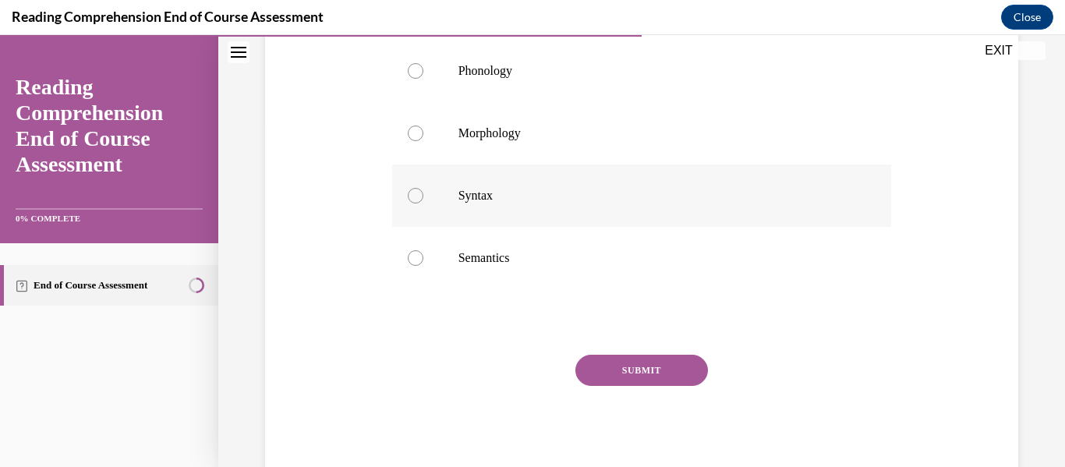
click at [501, 188] on p "Syntax" at bounding box center [655, 196] width 394 height 16
click at [423, 188] on input "Syntax" at bounding box center [416, 196] width 16 height 16
radio input "true"
click at [624, 359] on button "SUBMIT" at bounding box center [641, 370] width 133 height 31
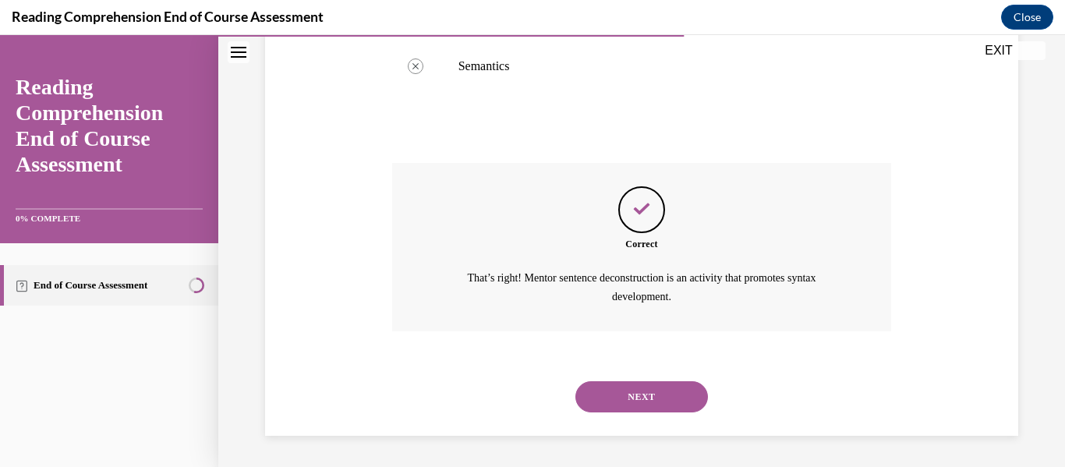
click at [638, 400] on button "NEXT" at bounding box center [641, 396] width 133 height 31
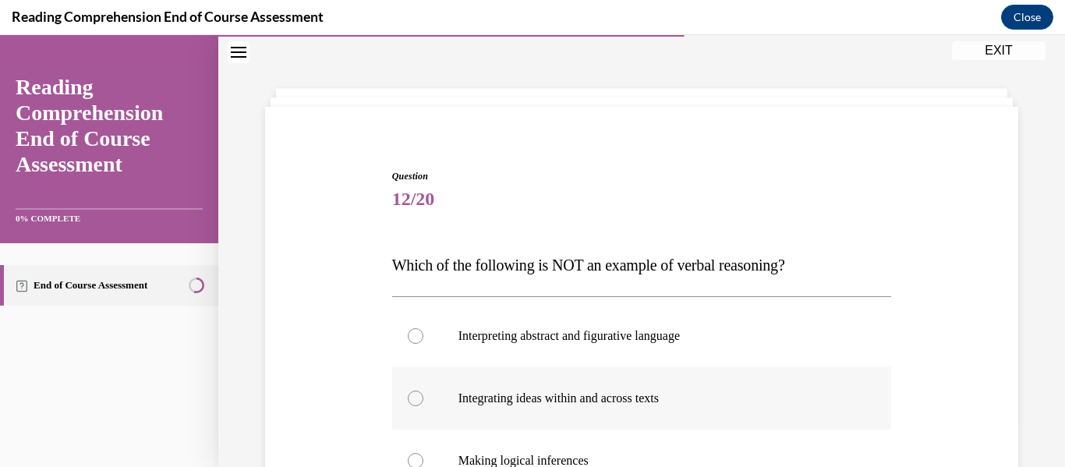
scroll to position [203, 0]
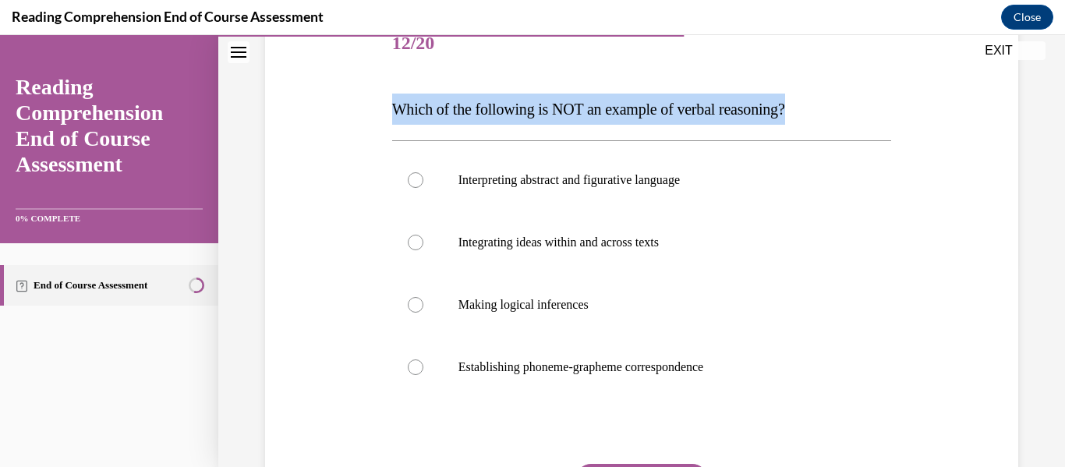
drag, startPoint x: 822, startPoint y: 101, endPoint x: 297, endPoint y: 71, distance: 526.3
click at [297, 71] on div "Question 12/20 Which of the following is NOT an example of verbal reasoning? In…" at bounding box center [641, 278] width 761 height 625
copy span "Which of the following is NOT an example of verbal reasoning?"
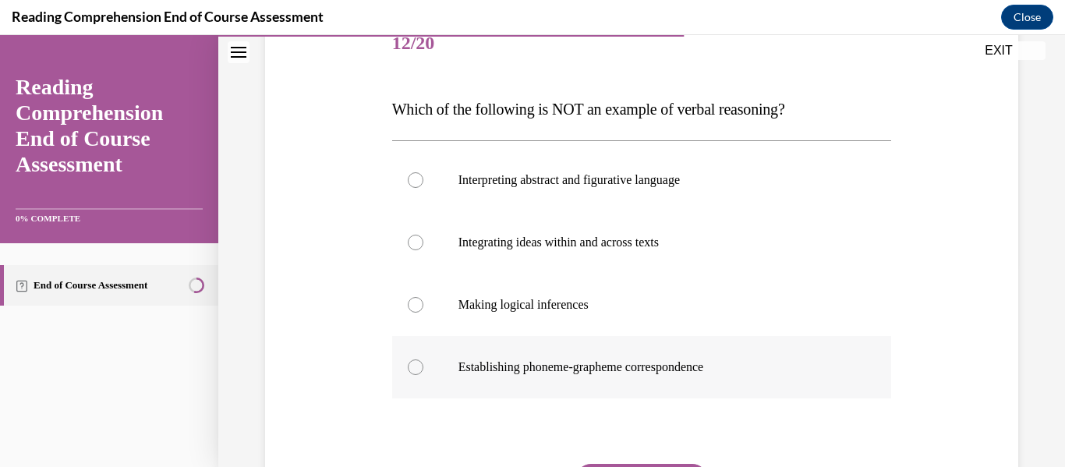
click at [709, 361] on p "Establishing phoneme-grapheme correspondence" at bounding box center [655, 367] width 394 height 16
click at [423, 361] on input "Establishing phoneme-grapheme correspondence" at bounding box center [416, 367] width 16 height 16
radio input "true"
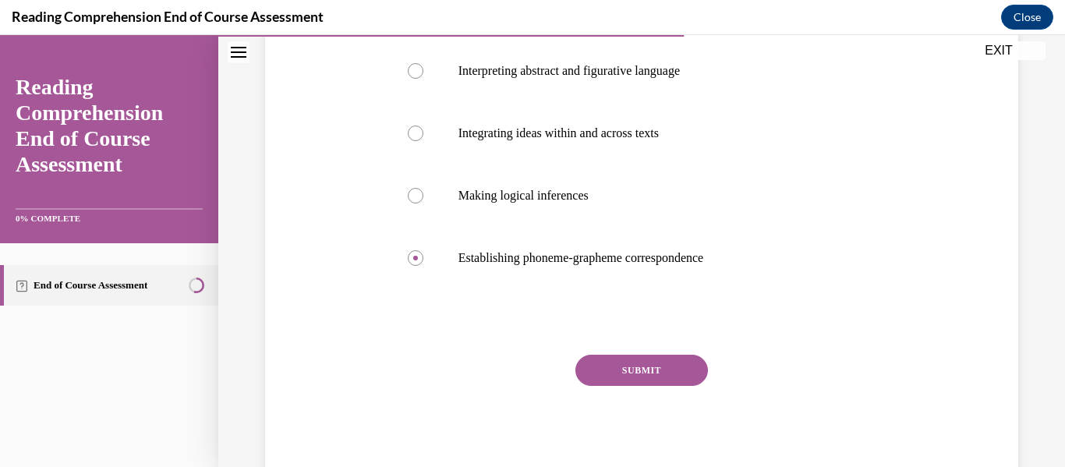
click at [691, 365] on button "SUBMIT" at bounding box center [641, 370] width 133 height 31
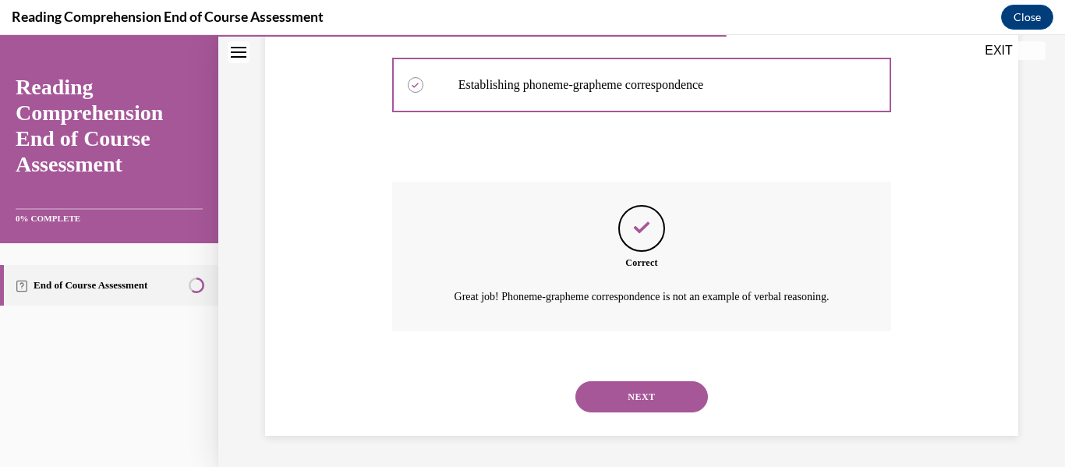
click at [625, 391] on button "NEXT" at bounding box center [641, 396] width 133 height 31
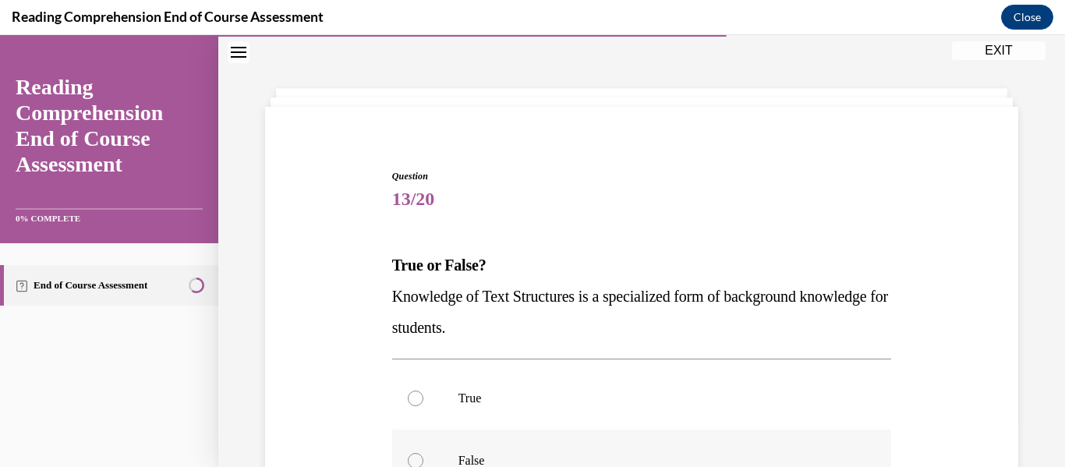
scroll to position [250, 0]
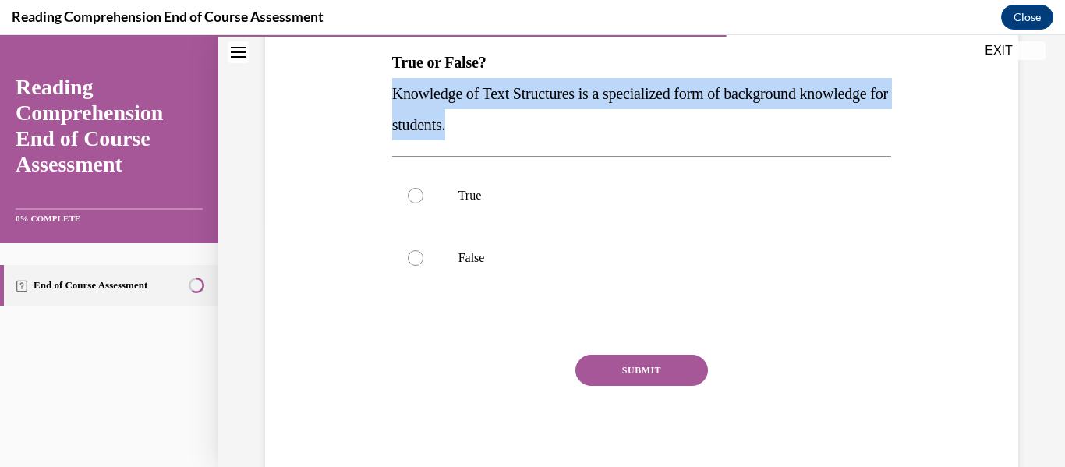
drag, startPoint x: 588, startPoint y: 134, endPoint x: 366, endPoint y: 90, distance: 225.7
click at [367, 91] on div "Question 13/20 True or False? Knowledge of Text Structures is a specialized for…" at bounding box center [641, 201] width 761 height 563
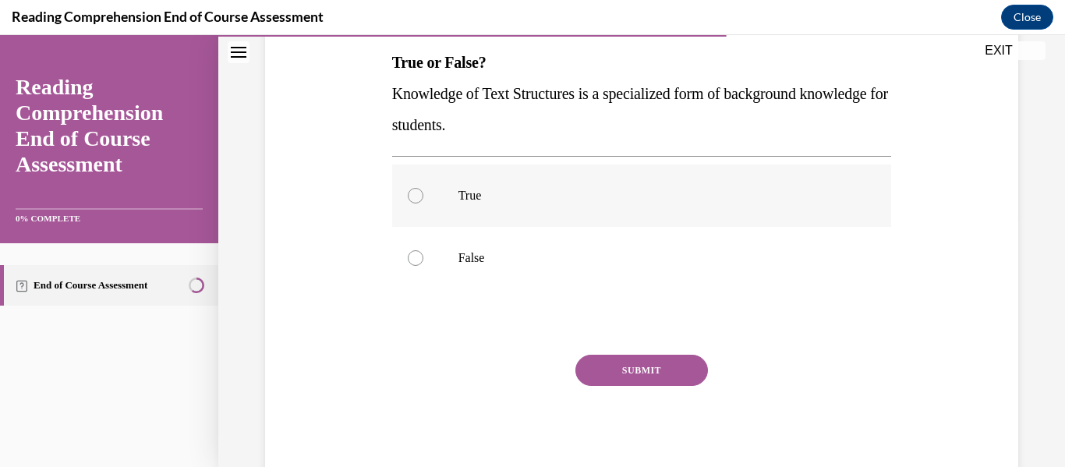
click at [465, 188] on label "True" at bounding box center [642, 195] width 500 height 62
click at [423, 188] on input "True" at bounding box center [416, 196] width 16 height 16
radio input "true"
click at [604, 379] on button "SUBMIT" at bounding box center [641, 370] width 133 height 31
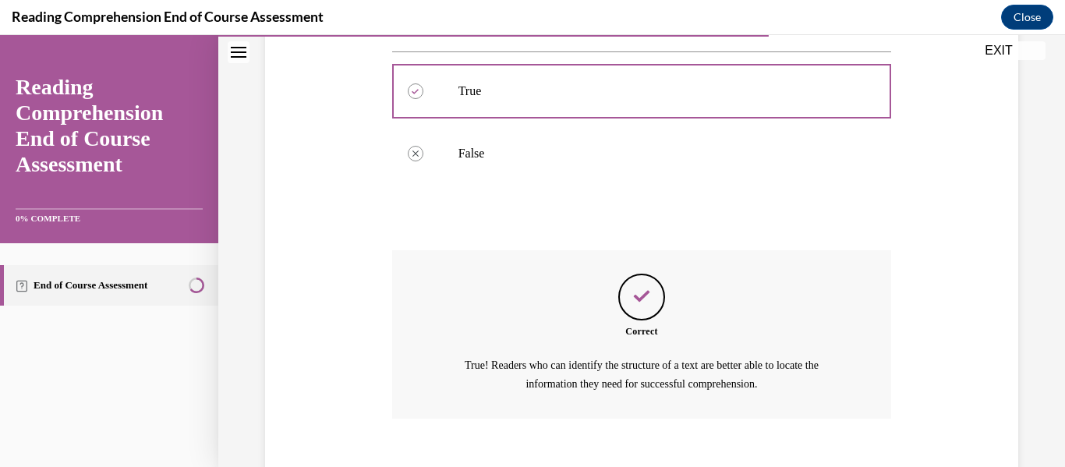
scroll to position [442, 0]
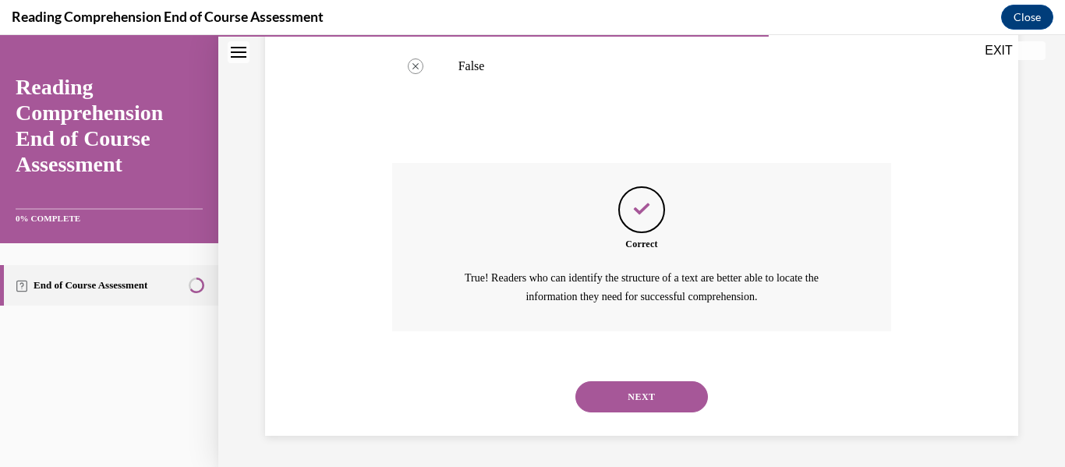
click at [657, 397] on button "NEXT" at bounding box center [641, 396] width 133 height 31
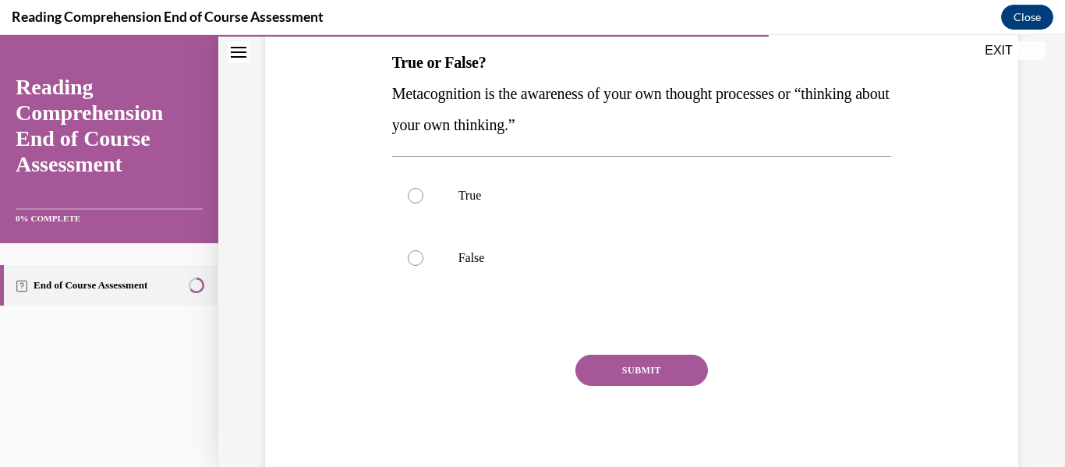
scroll to position [172, 0]
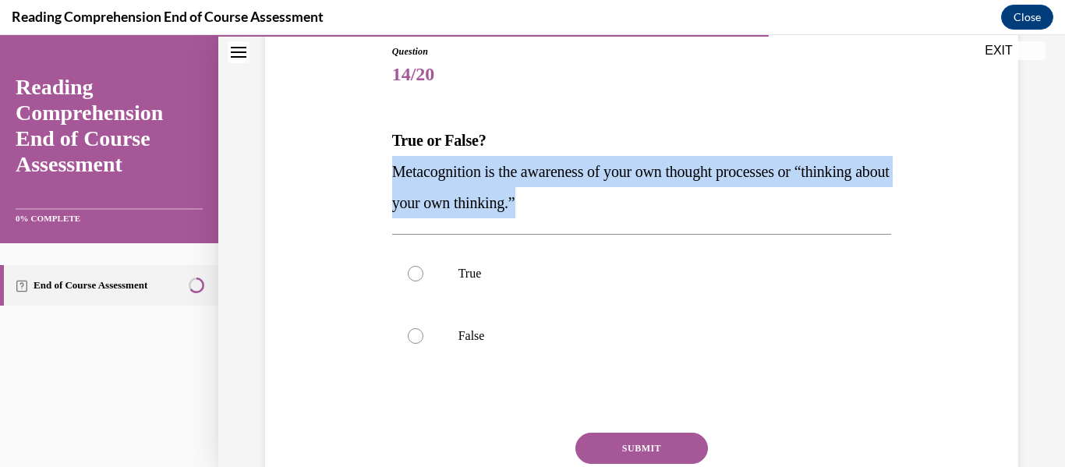
drag, startPoint x: 624, startPoint y: 206, endPoint x: 354, endPoint y: 172, distance: 271.9
click at [354, 172] on div "Question 14/20 True or False? Metacognition is the awareness of your own though…" at bounding box center [641, 279] width 761 height 563
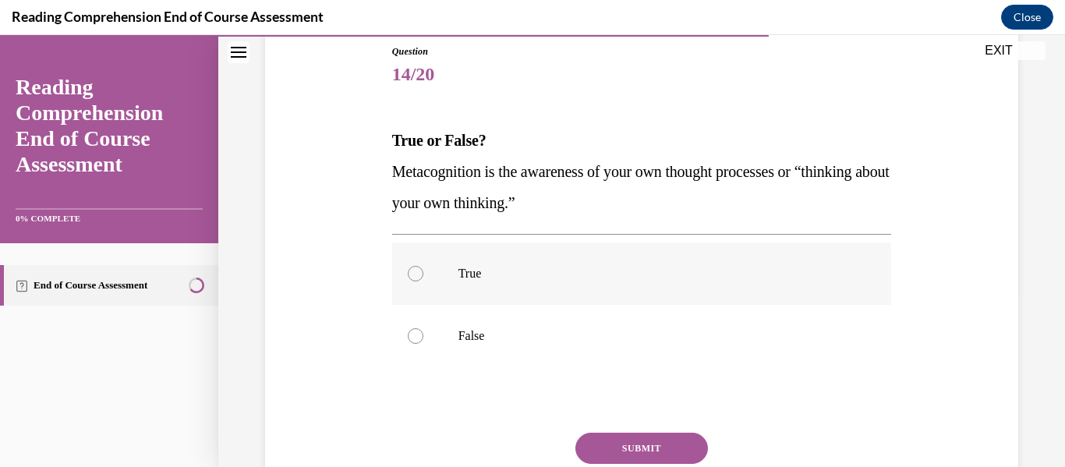
click at [493, 256] on label "True" at bounding box center [642, 273] width 500 height 62
click at [423, 266] on input "True" at bounding box center [416, 274] width 16 height 16
radio input "true"
click at [638, 448] on button "SUBMIT" at bounding box center [641, 448] width 133 height 31
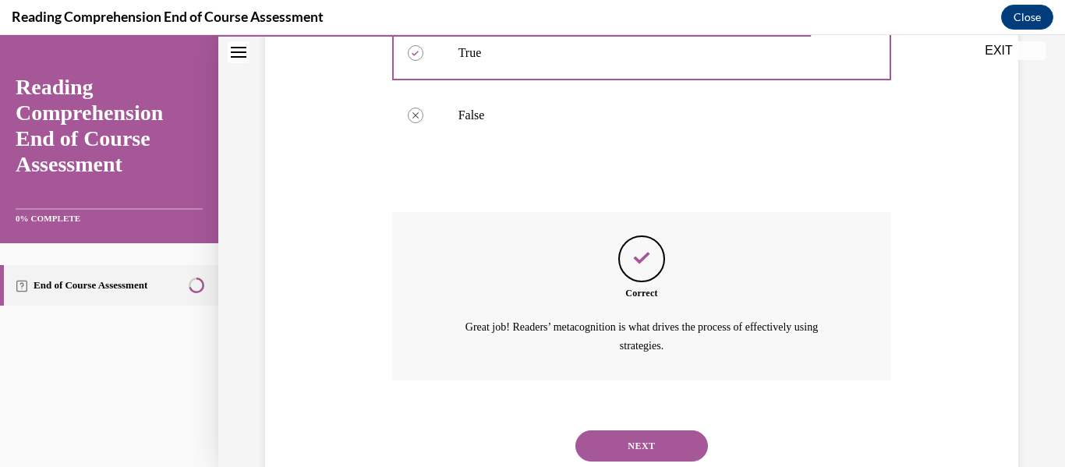
scroll to position [442, 0]
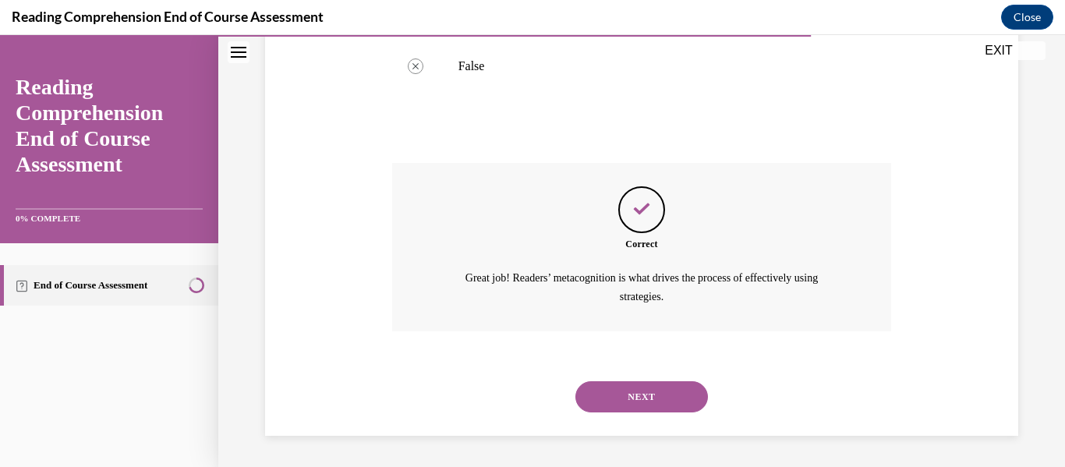
drag, startPoint x: 649, startPoint y: 412, endPoint x: 653, endPoint y: 405, distance: 9.1
click at [651, 409] on div "NEXT" at bounding box center [642, 397] width 500 height 62
click at [644, 376] on div "NEXT" at bounding box center [642, 397] width 500 height 62
click at [638, 394] on button "NEXT" at bounding box center [641, 396] width 133 height 31
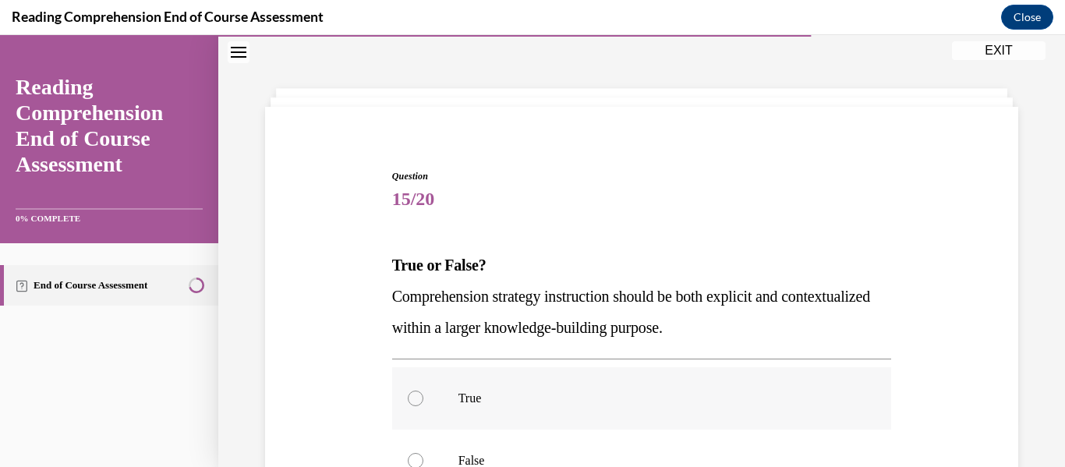
scroll to position [250, 0]
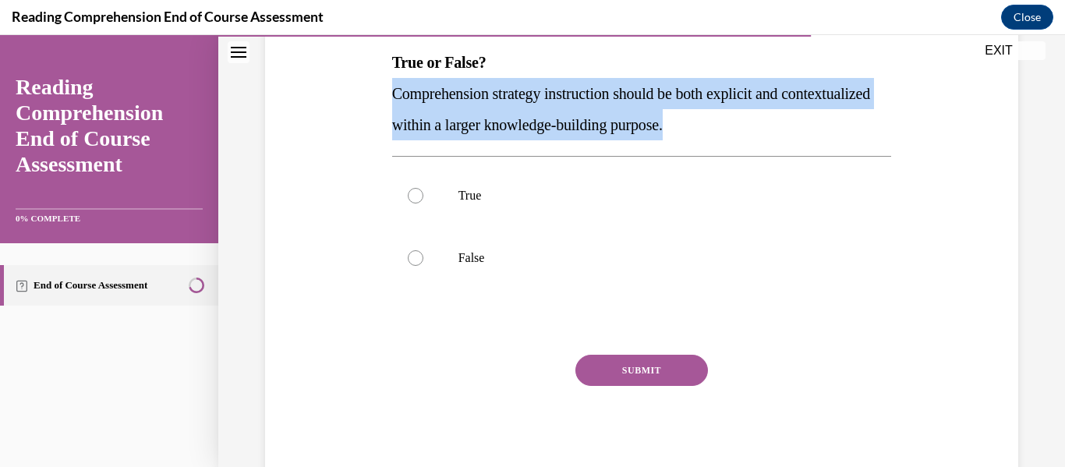
drag, startPoint x: 795, startPoint y: 114, endPoint x: 324, endPoint y: 89, distance: 472.3
click at [324, 89] on div "Question 15/20 True or False? Comprehension strategy instruction should be both…" at bounding box center [641, 201] width 761 height 563
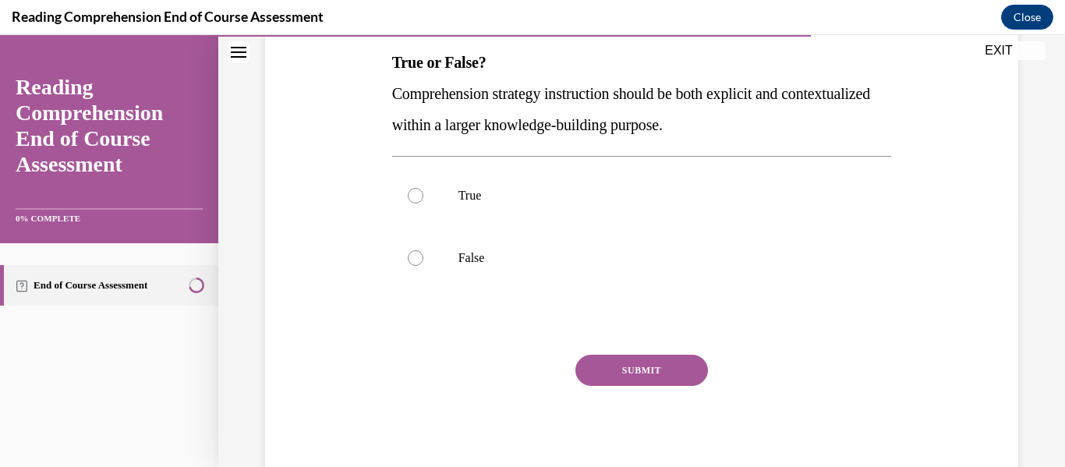
click at [345, 200] on div "Question 15/20 True or False? Comprehension strategy instruction should be both…" at bounding box center [641, 201] width 761 height 563
click at [548, 210] on label "True" at bounding box center [642, 195] width 500 height 62
click at [423, 203] on input "True" at bounding box center [416, 196] width 16 height 16
radio input "true"
click at [633, 373] on button "SUBMIT" at bounding box center [641, 370] width 133 height 31
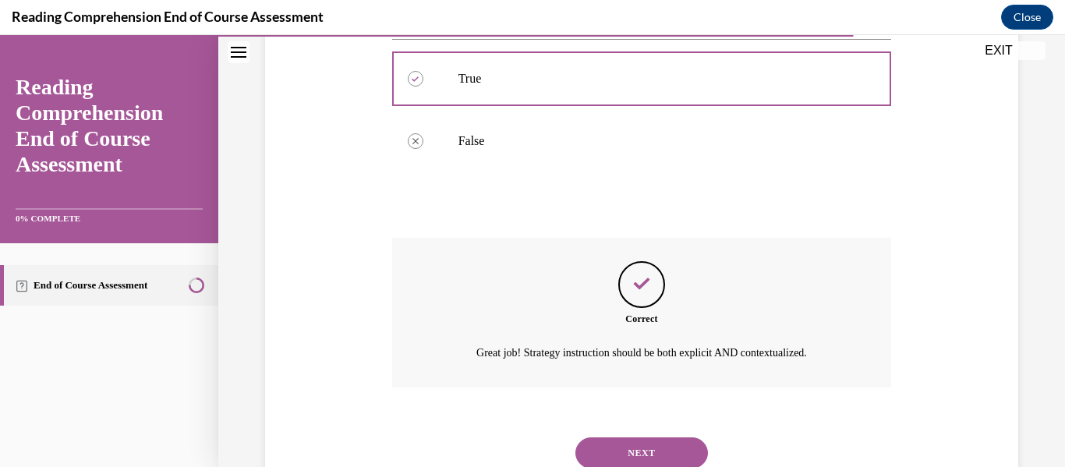
scroll to position [423, 0]
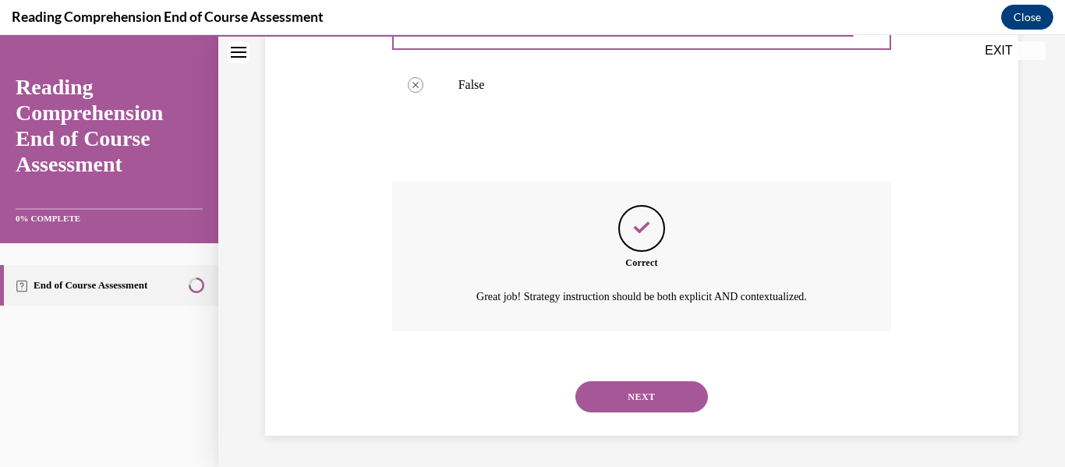
click at [669, 394] on button "NEXT" at bounding box center [641, 396] width 133 height 31
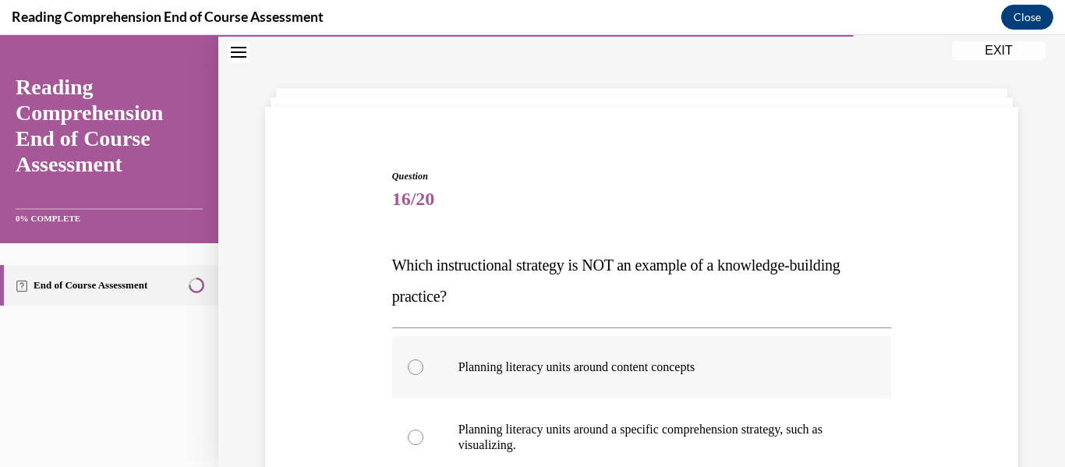
scroll to position [126, 0]
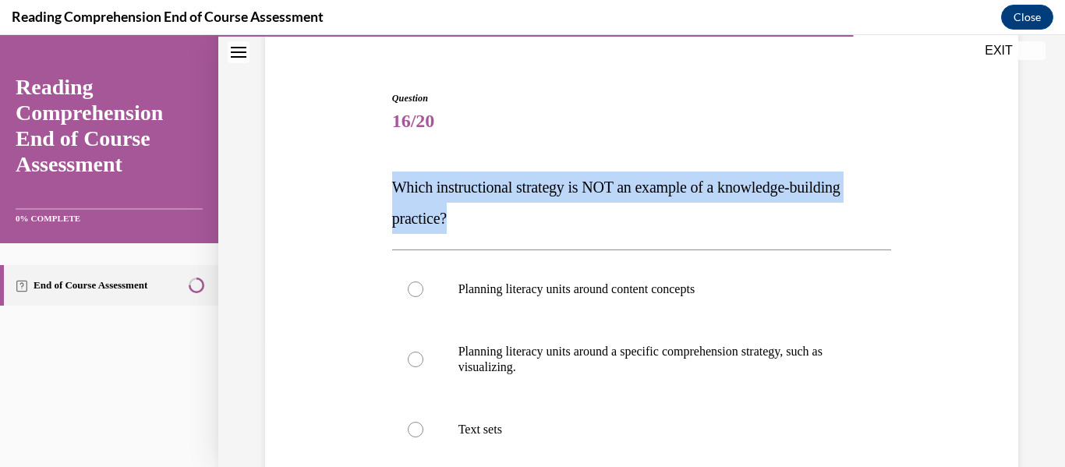
drag, startPoint x: 487, startPoint y: 225, endPoint x: 367, endPoint y: 197, distance: 123.3
click at [367, 197] on div "Question 16/20 Which instructional strategy is NOT an example of a knowledge-bu…" at bounding box center [641, 380] width 761 height 672
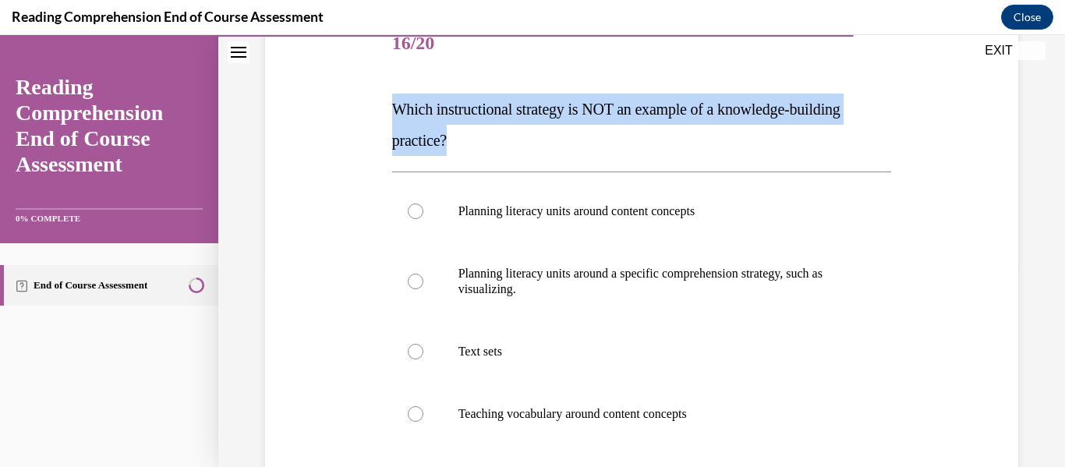
scroll to position [359, 0]
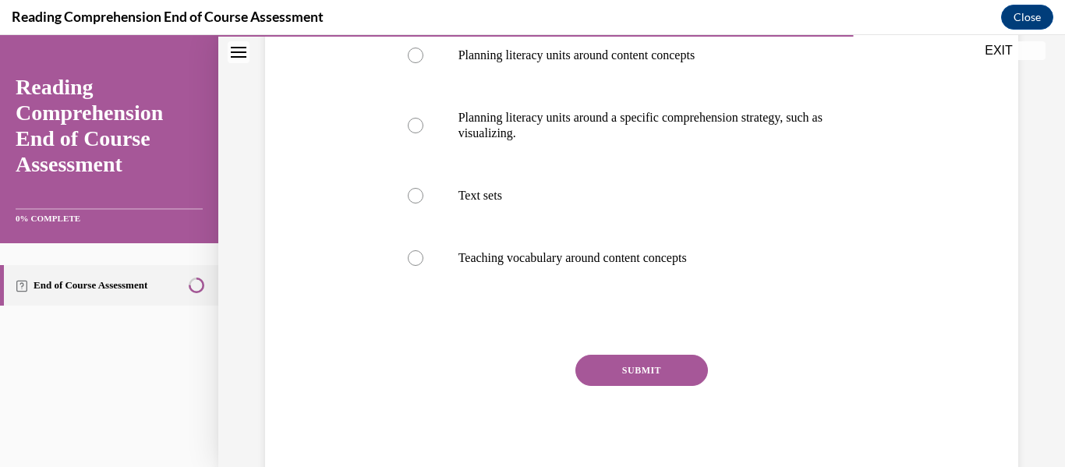
click at [295, 167] on div "Question 16/20 Which instructional strategy is NOT an example of a knowledge-bu…" at bounding box center [641, 147] width 761 height 672
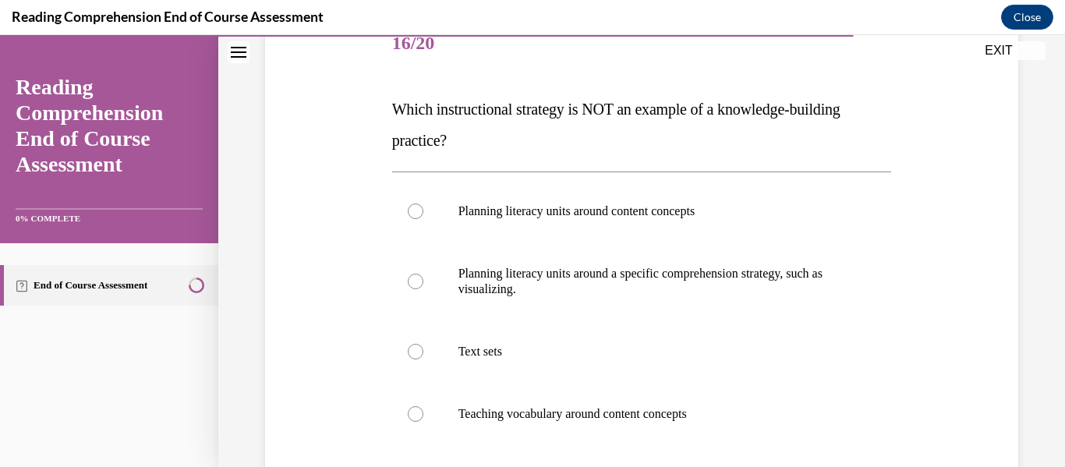
scroll to position [281, 0]
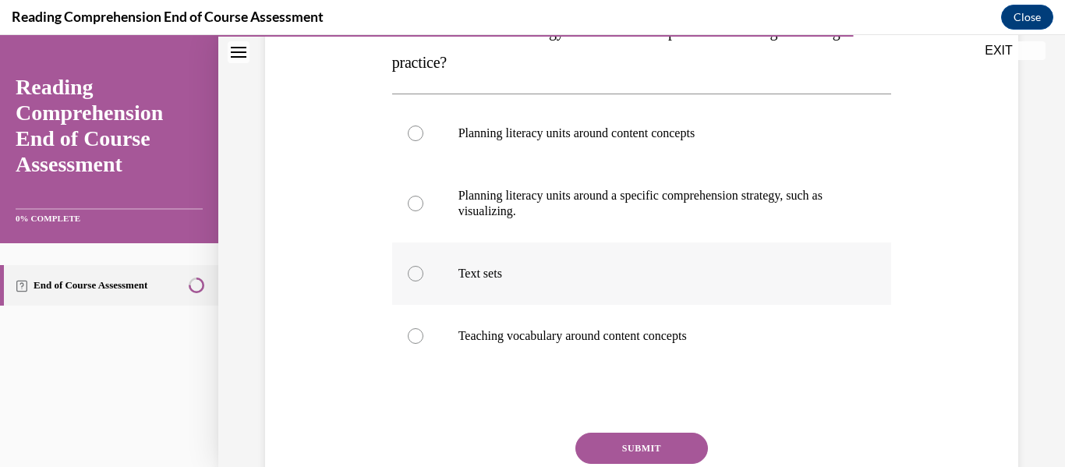
click at [537, 291] on label "Text sets" at bounding box center [642, 273] width 500 height 62
click at [423, 281] on input "Text sets" at bounding box center [416, 274] width 16 height 16
radio input "true"
click at [627, 442] on button "SUBMIT" at bounding box center [641, 448] width 133 height 31
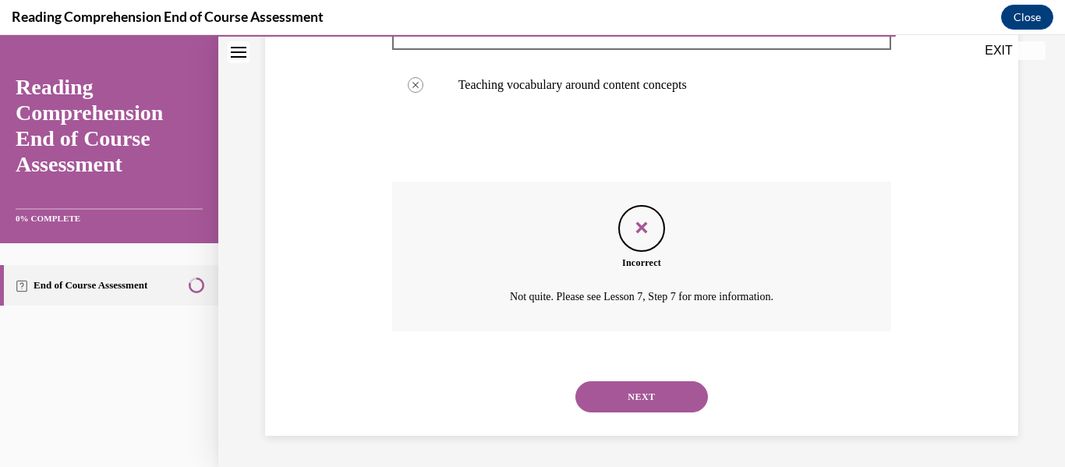
click at [646, 396] on button "NEXT" at bounding box center [641, 396] width 133 height 31
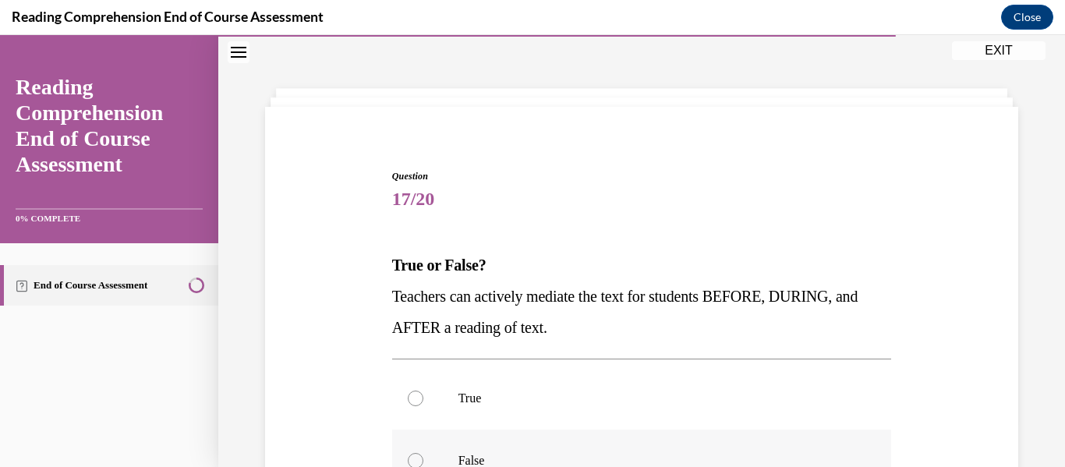
scroll to position [203, 0]
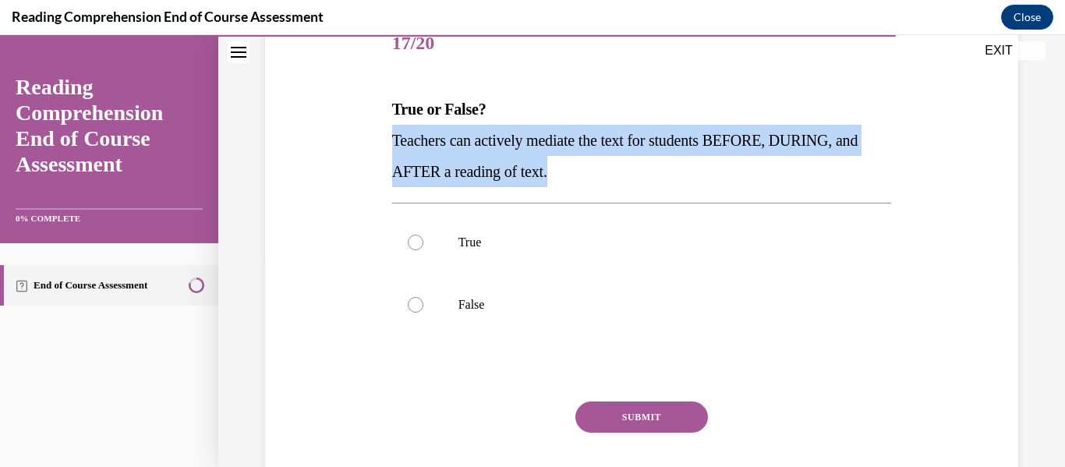
drag, startPoint x: 614, startPoint y: 182, endPoint x: 391, endPoint y: 140, distance: 227.8
click at [392, 140] on p "Teachers can actively mediate the text for students BEFORE, DURING, and AFTER a…" at bounding box center [642, 156] width 500 height 62
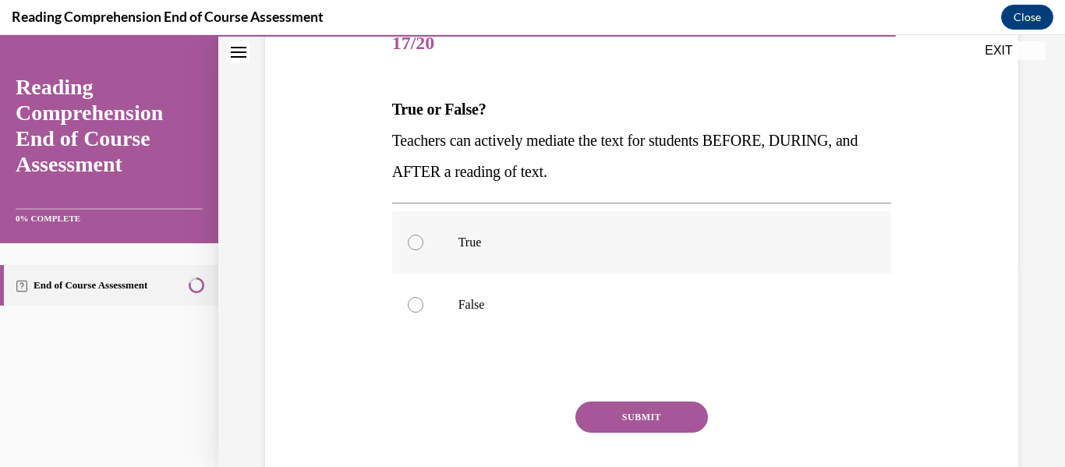
click at [482, 242] on p "True" at bounding box center [655, 243] width 394 height 16
click at [423, 242] on input "True" at bounding box center [416, 243] width 16 height 16
radio input "true"
click at [609, 425] on button "SUBMIT" at bounding box center [641, 416] width 133 height 31
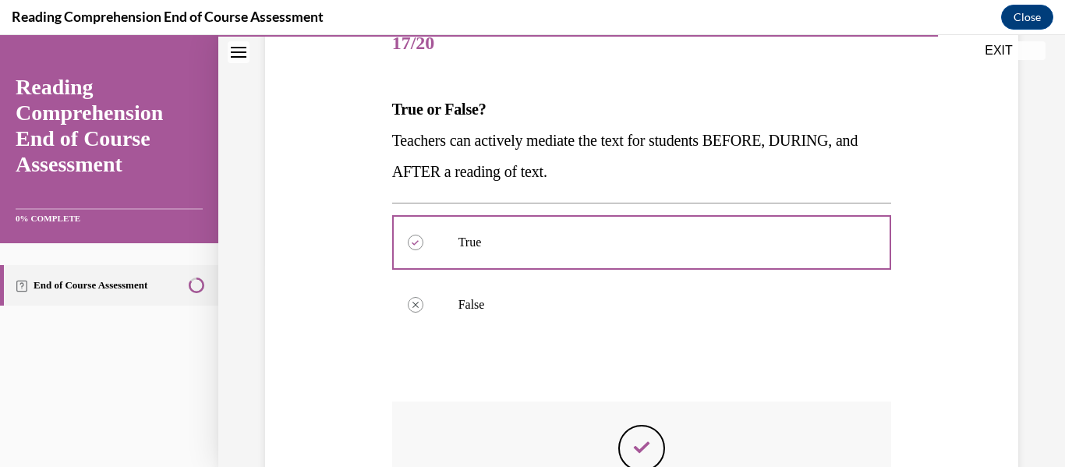
scroll to position [442, 0]
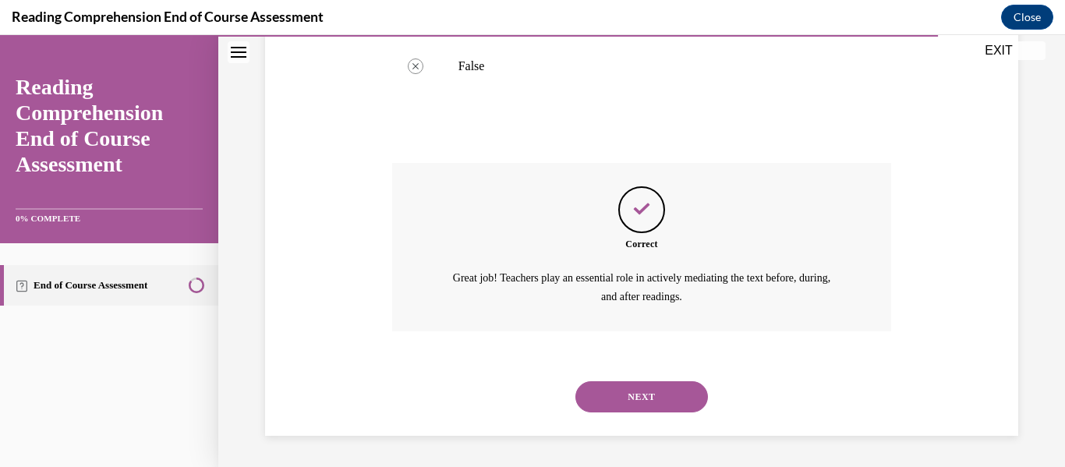
click at [654, 407] on button "NEXT" at bounding box center [641, 396] width 133 height 31
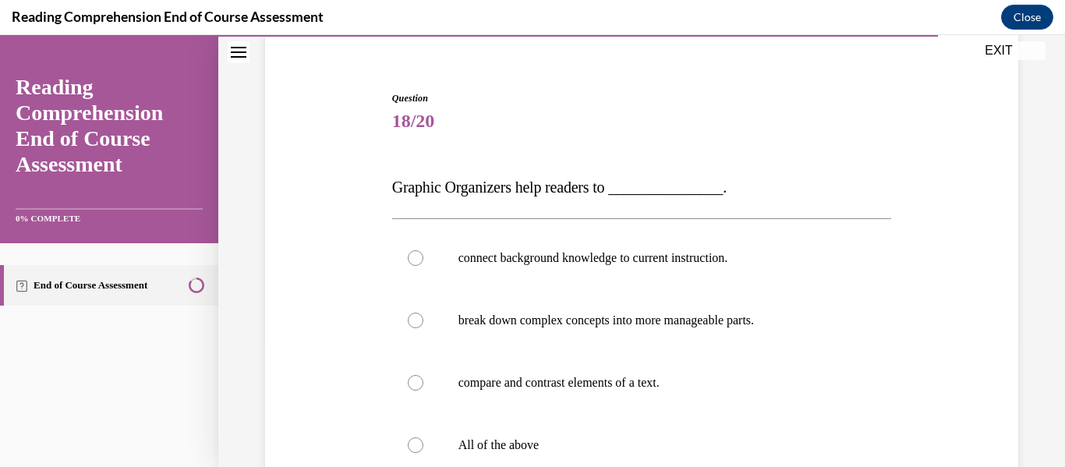
scroll to position [203, 0]
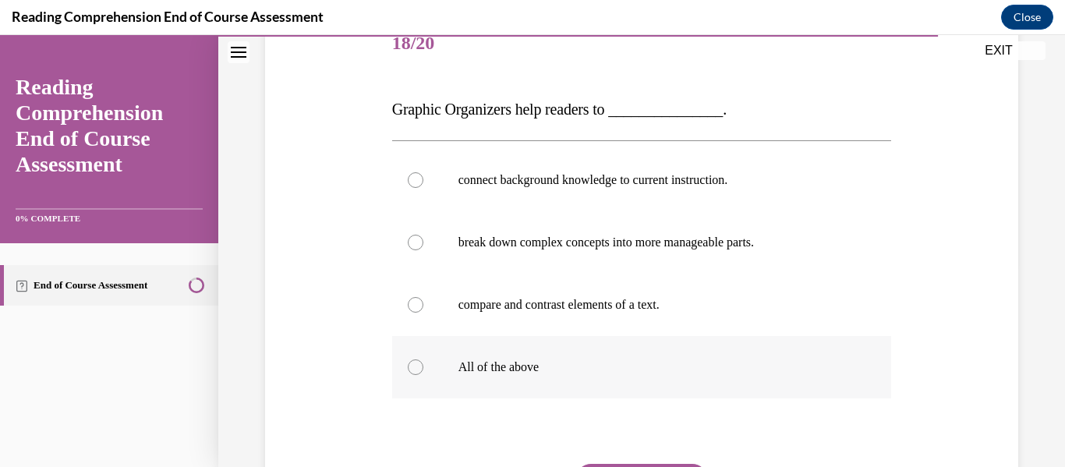
drag, startPoint x: 534, startPoint y: 366, endPoint x: 546, endPoint y: 359, distance: 13.6
click at [535, 366] on p "All of the above" at bounding box center [655, 367] width 394 height 16
click at [423, 366] on input "All of the above" at bounding box center [416, 367] width 16 height 16
radio input "true"
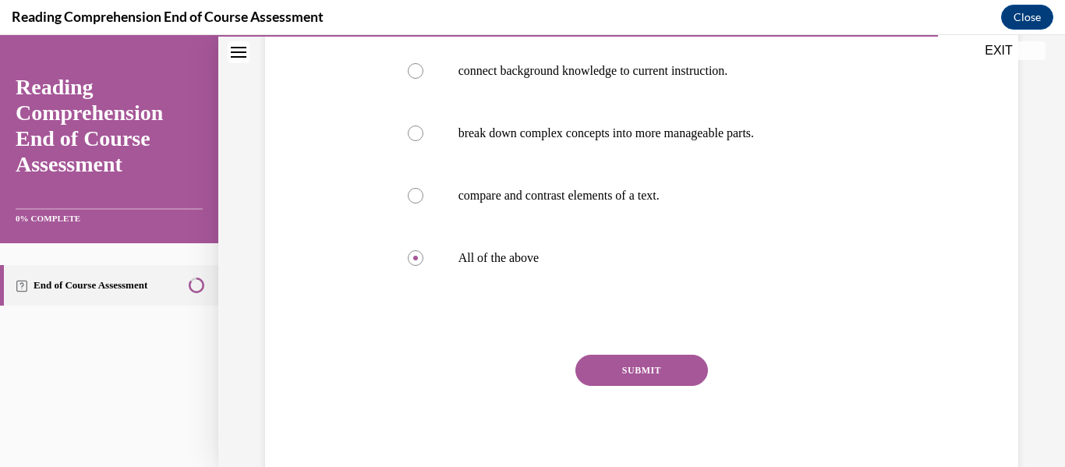
click at [610, 354] on div "Question 18/20 Graphic Organizers help readers to _______________. connect back…" at bounding box center [642, 193] width 500 height 578
click at [618, 371] on button "SUBMIT" at bounding box center [641, 370] width 133 height 31
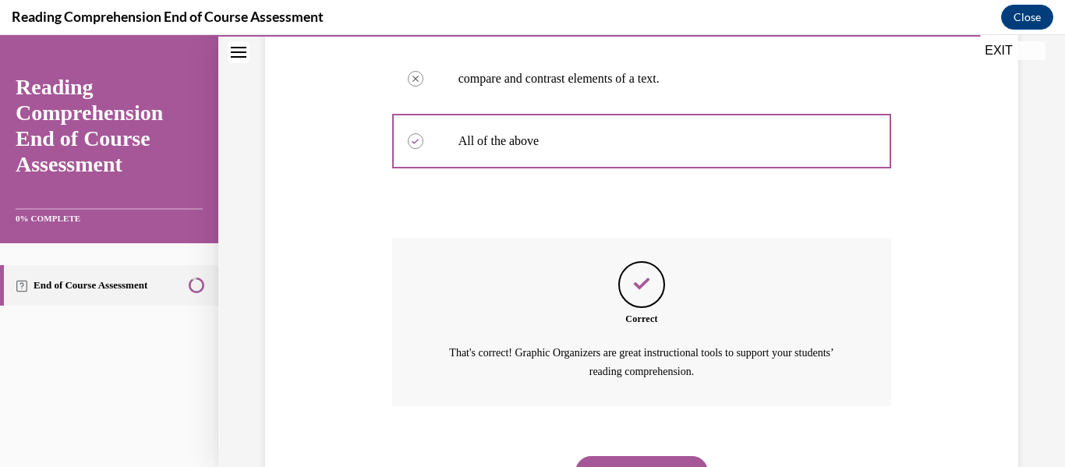
scroll to position [504, 0]
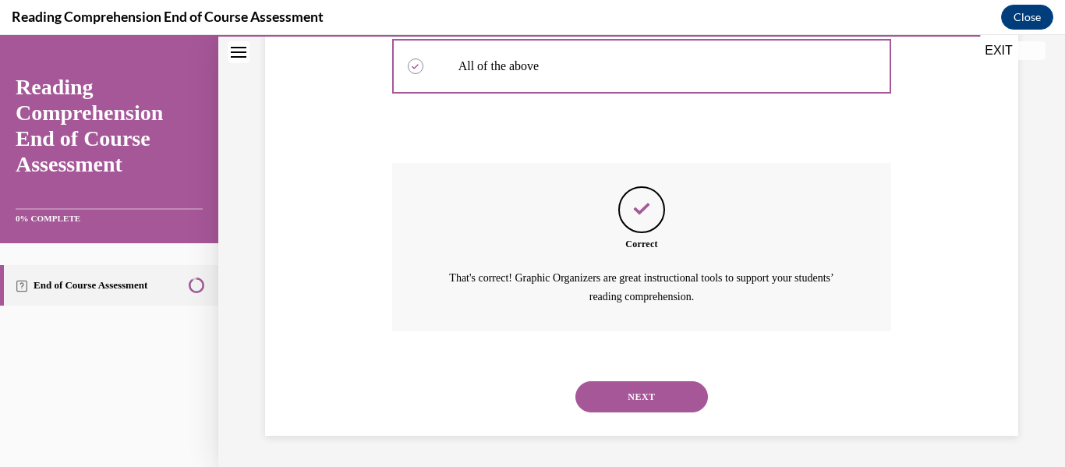
click at [635, 382] on button "NEXT" at bounding box center [641, 396] width 133 height 31
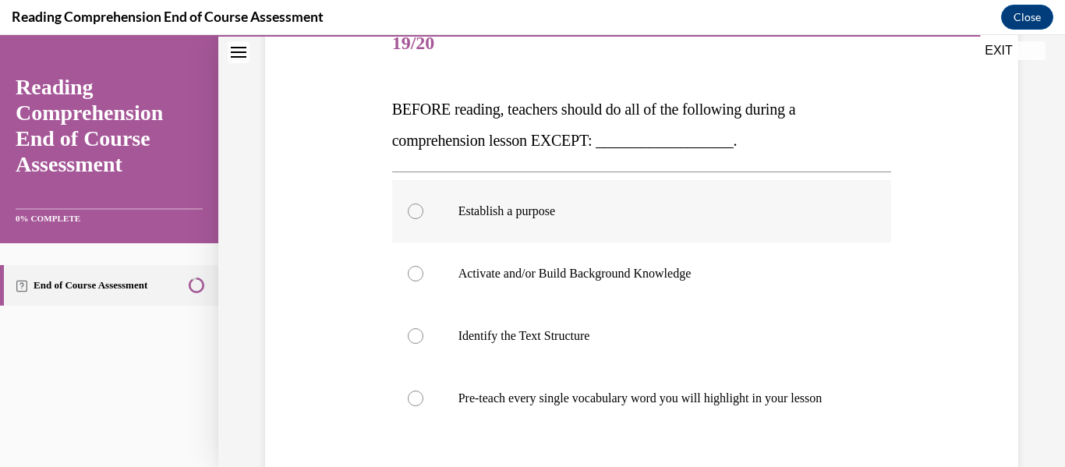
scroll to position [281, 0]
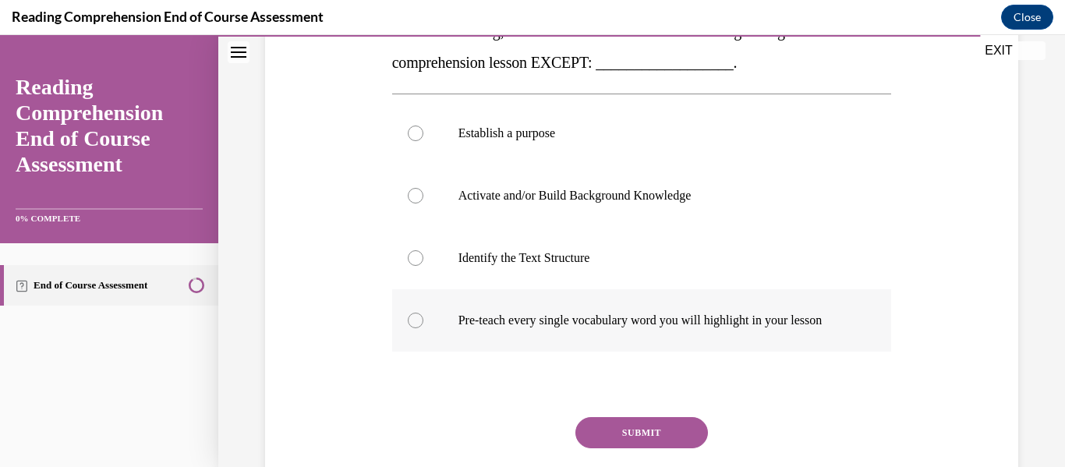
click at [535, 328] on p "Pre-teach every single vocabulary word you will highlight in your lesson" at bounding box center [655, 321] width 394 height 16
click at [423, 328] on input "Pre-teach every single vocabulary word you will highlight in your lesson" at bounding box center [416, 321] width 16 height 16
radio input "true"
click at [624, 443] on button "SUBMIT" at bounding box center [641, 432] width 133 height 31
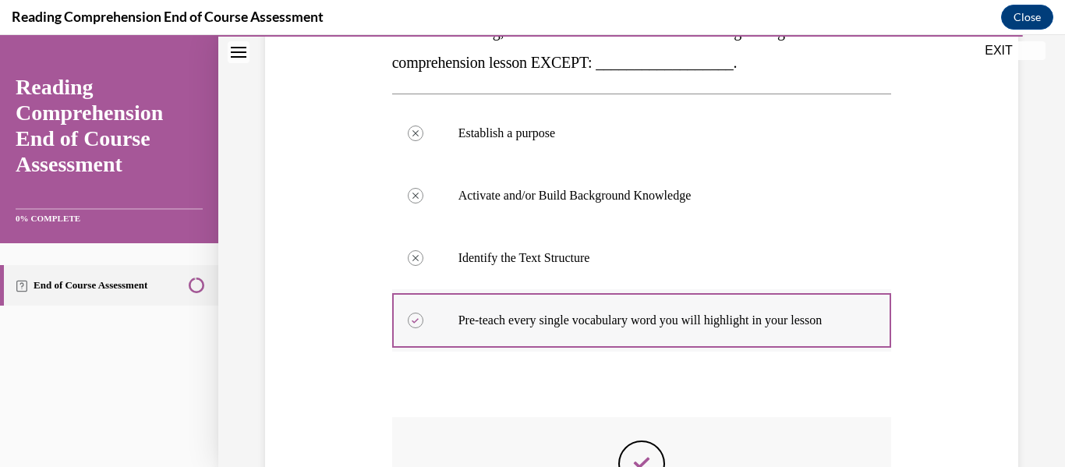
scroll to position [551, 0]
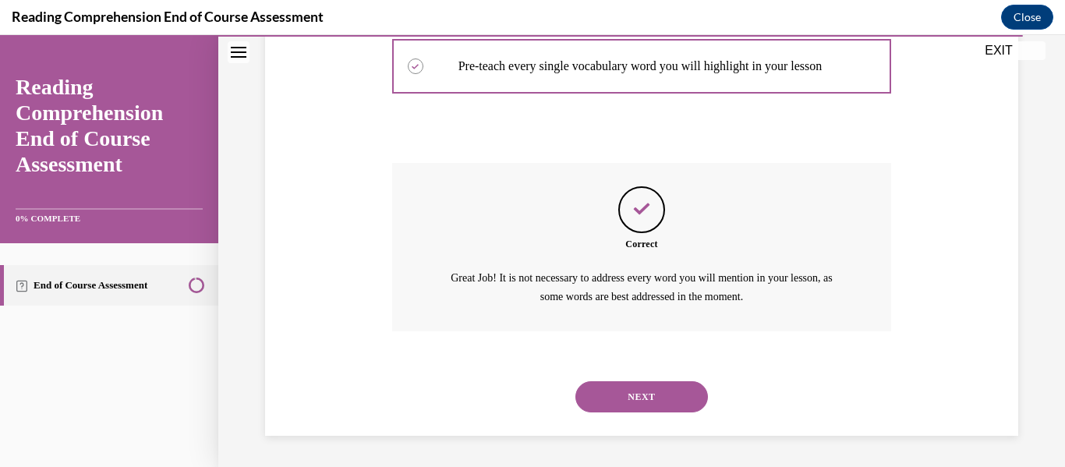
click at [663, 397] on button "NEXT" at bounding box center [641, 396] width 133 height 31
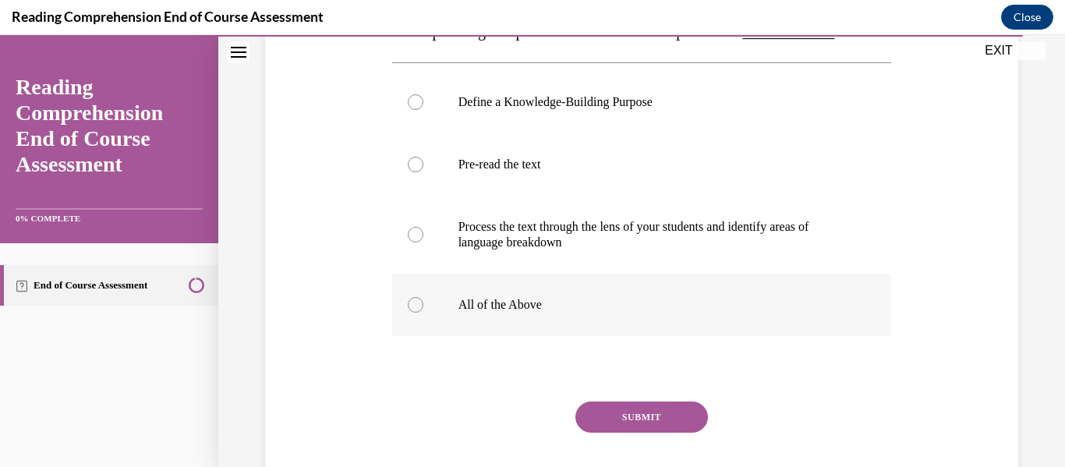
scroll to position [203, 0]
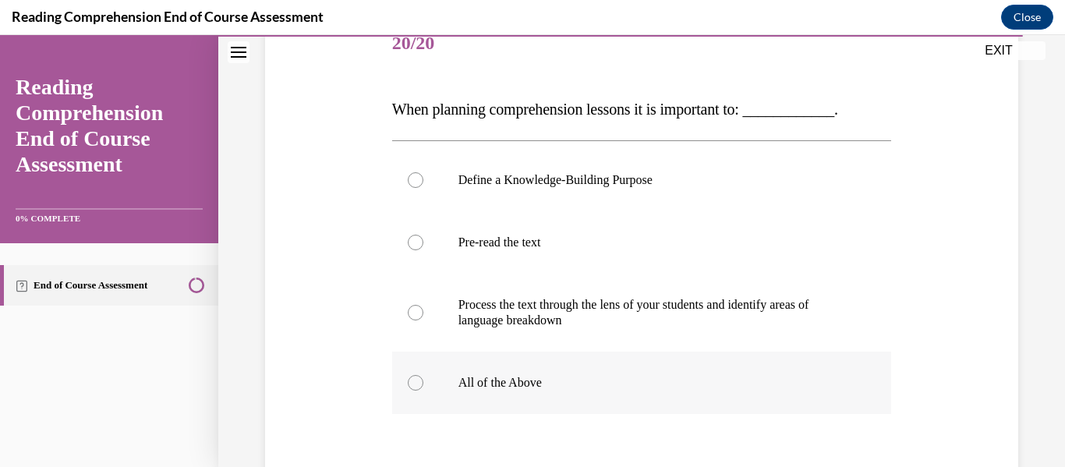
click at [602, 377] on p "All of the Above" at bounding box center [655, 383] width 394 height 16
click at [423, 377] on input "All of the Above" at bounding box center [416, 383] width 16 height 16
radio input "true"
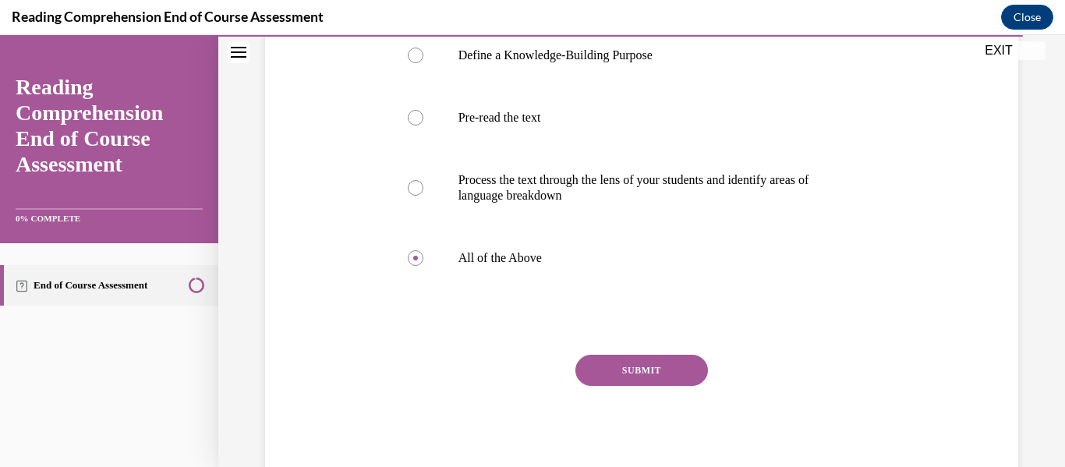
click at [675, 363] on button "SUBMIT" at bounding box center [641, 370] width 133 height 31
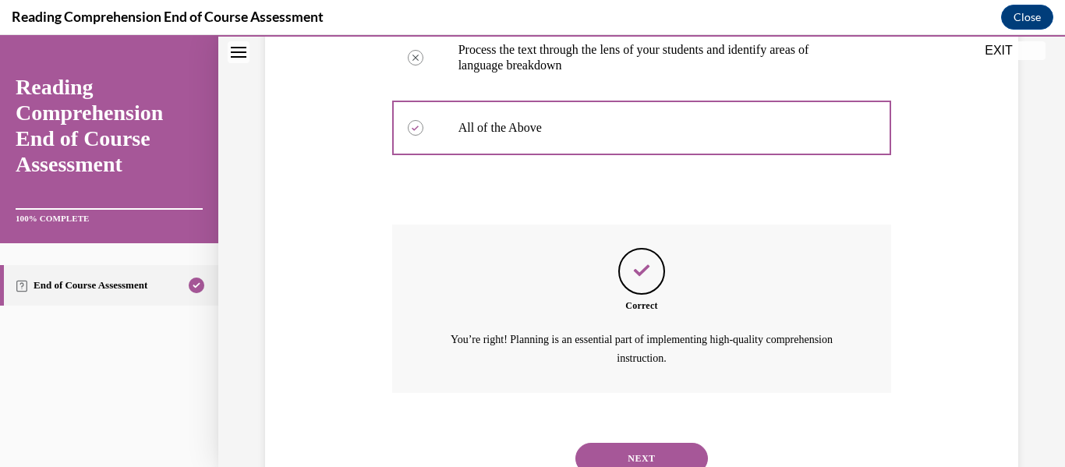
scroll to position [520, 0]
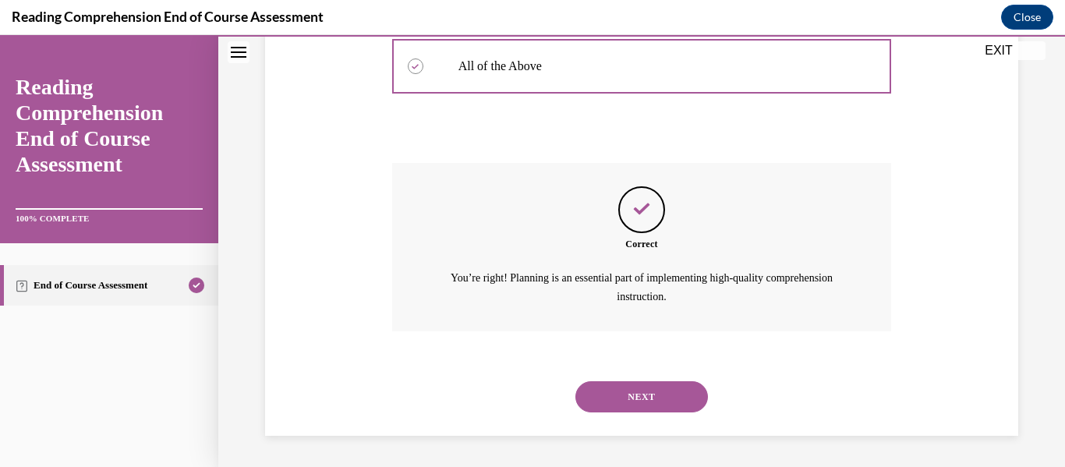
click at [672, 387] on button "NEXT" at bounding box center [641, 396] width 133 height 31
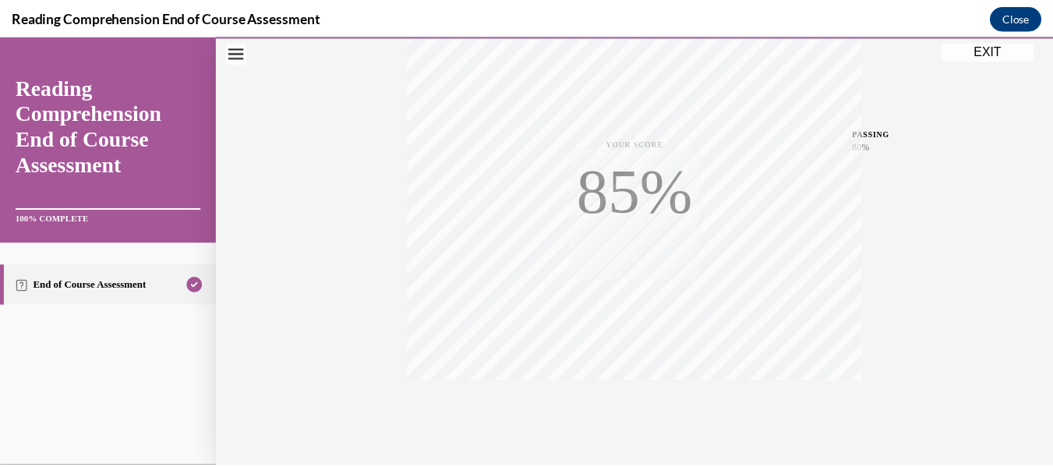
scroll to position [367, 0]
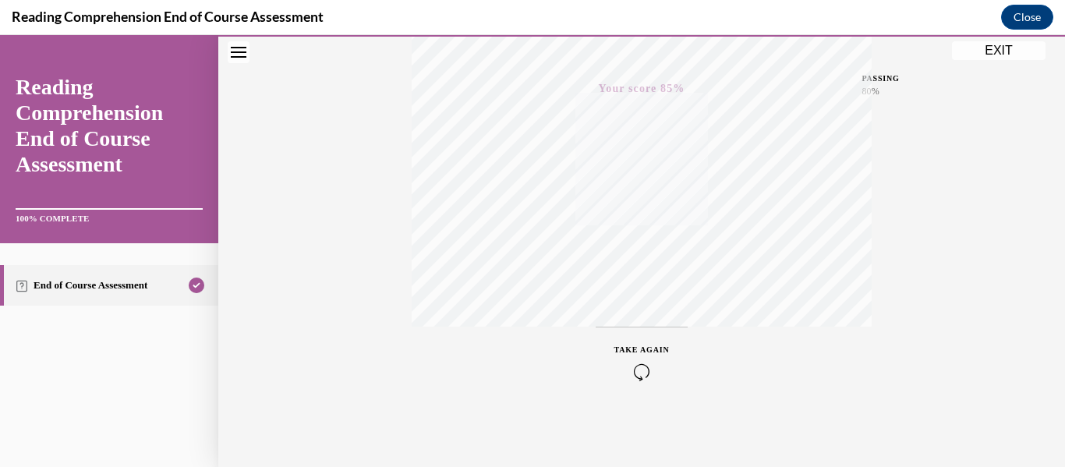
click at [1023, 54] on button "EXIT" at bounding box center [999, 50] width 94 height 19
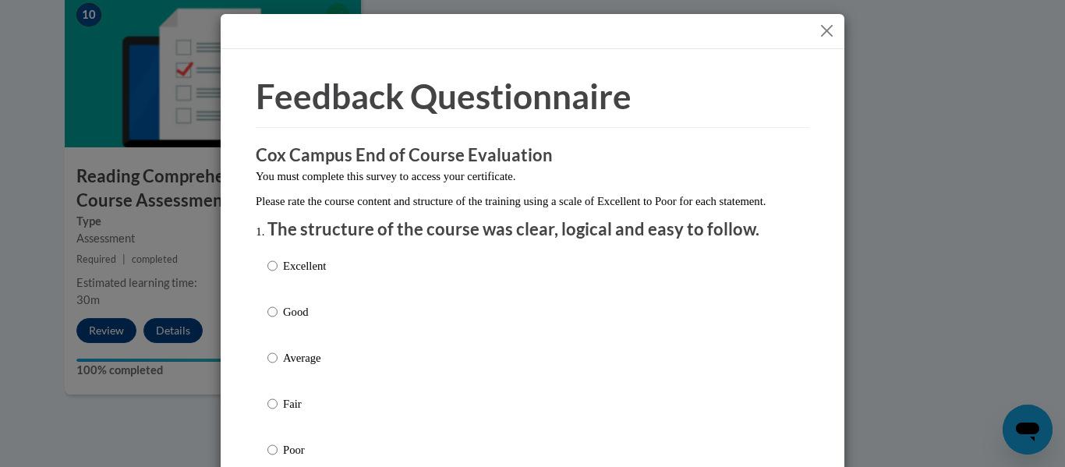
click at [817, 27] on button "Close" at bounding box center [826, 30] width 19 height 19
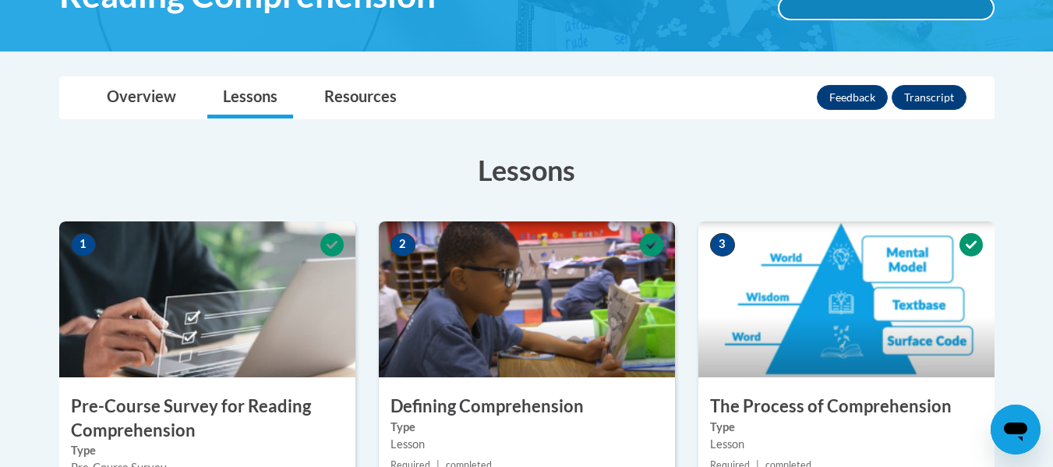
scroll to position [0, 0]
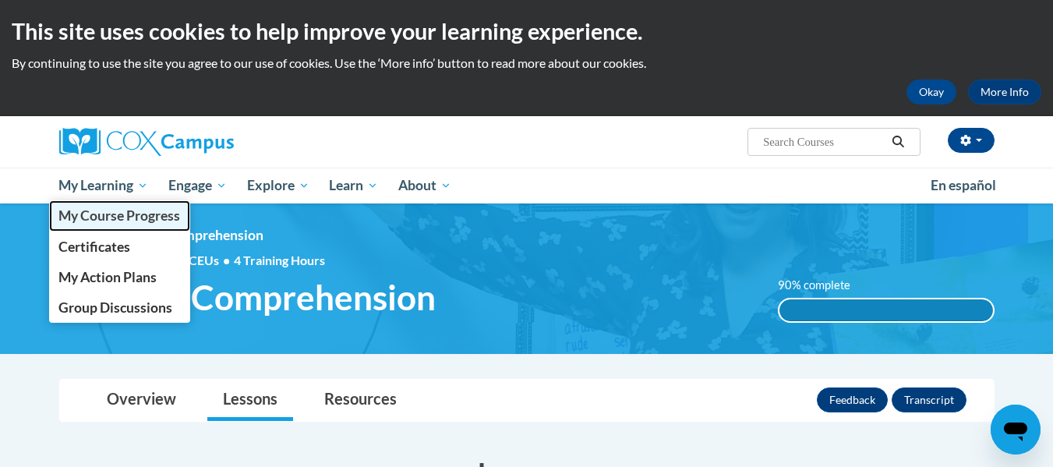
click at [99, 214] on span "My Course Progress" at bounding box center [119, 215] width 122 height 16
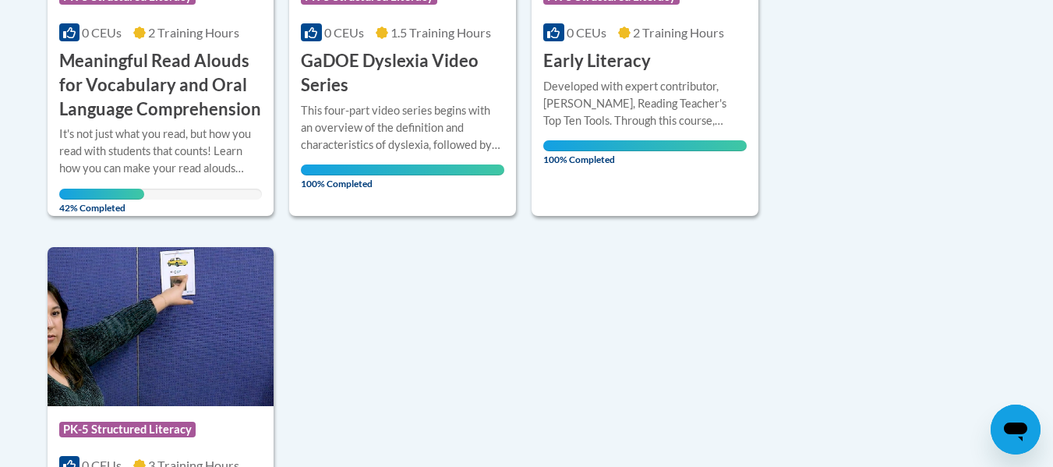
scroll to position [1325, 0]
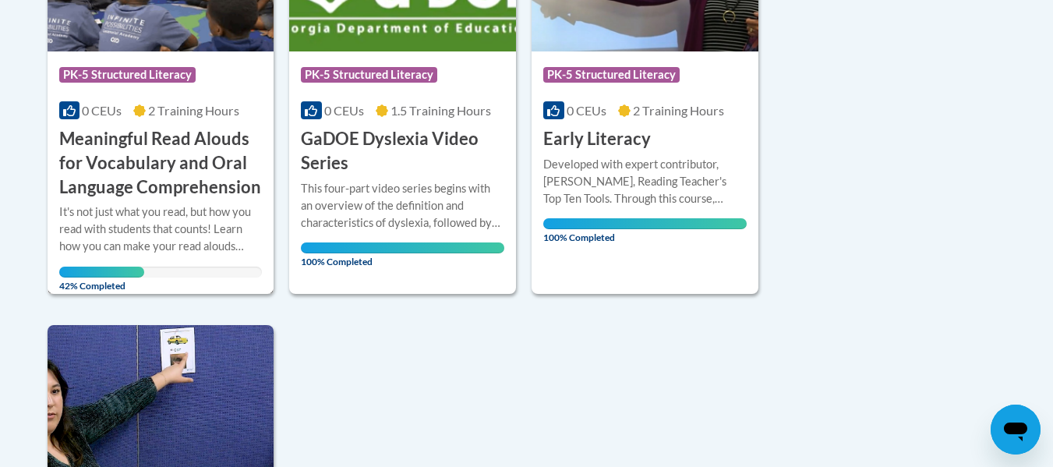
click at [183, 208] on div "It's not just what you read, but how you read with students that counts! Learn …" at bounding box center [160, 228] width 203 height 51
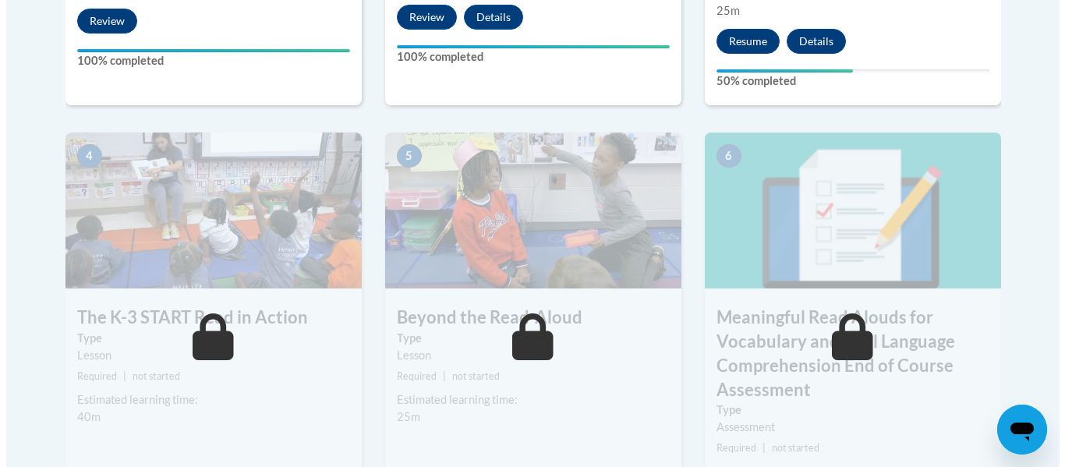
scroll to position [546, 0]
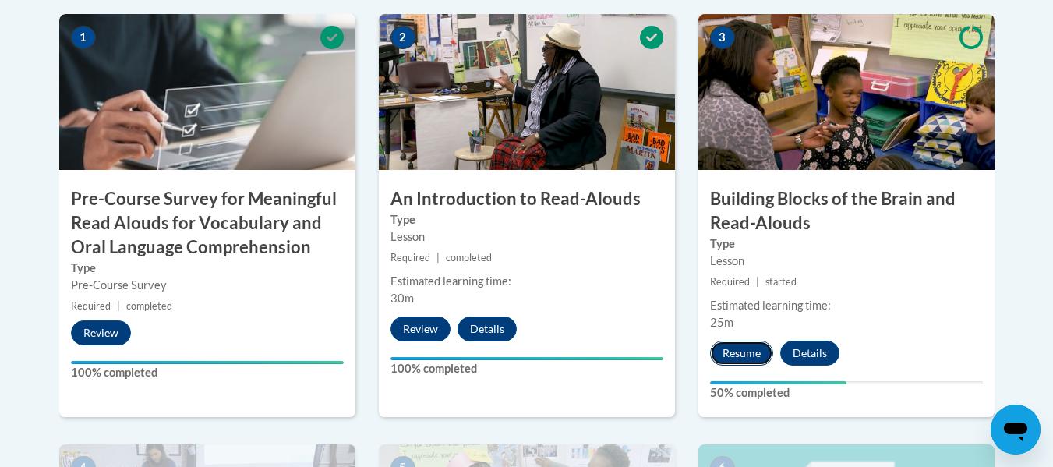
click at [747, 355] on button "Resume" at bounding box center [741, 353] width 63 height 25
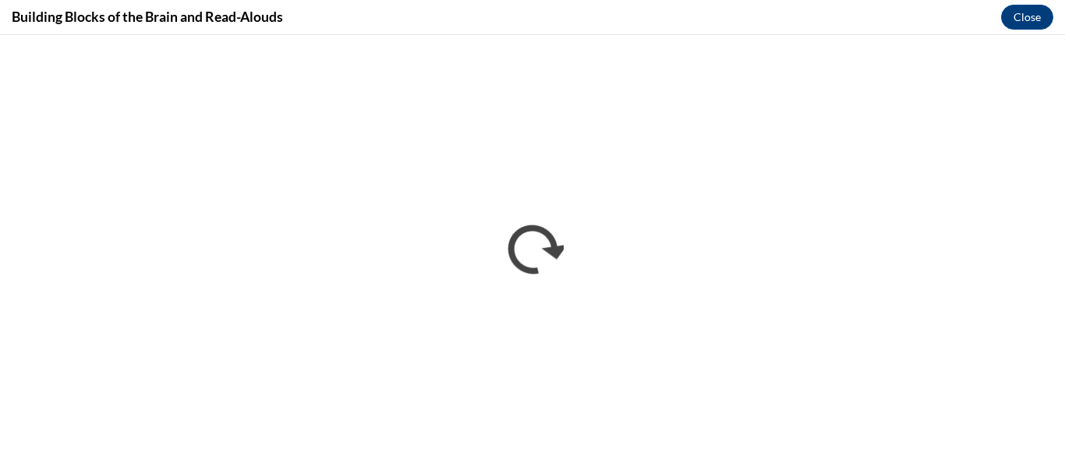
scroll to position [0, 0]
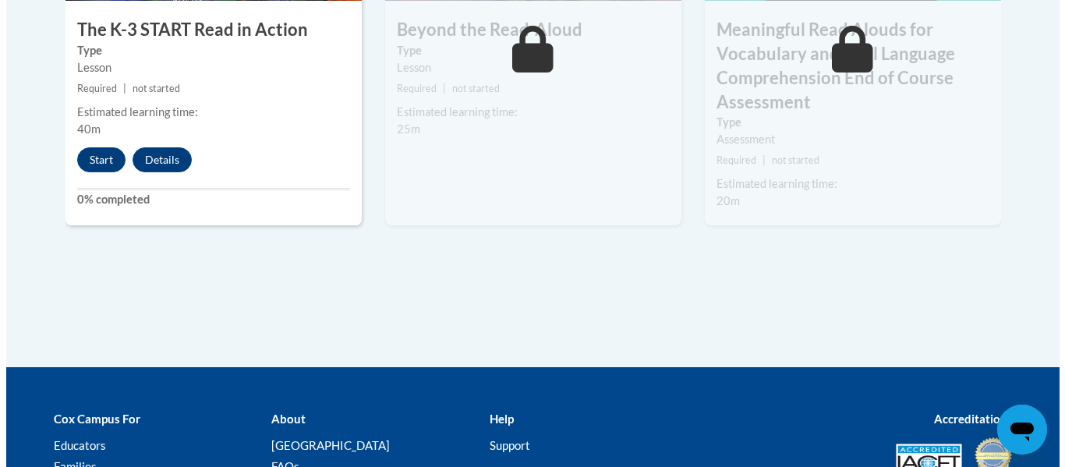
scroll to position [1067, 0]
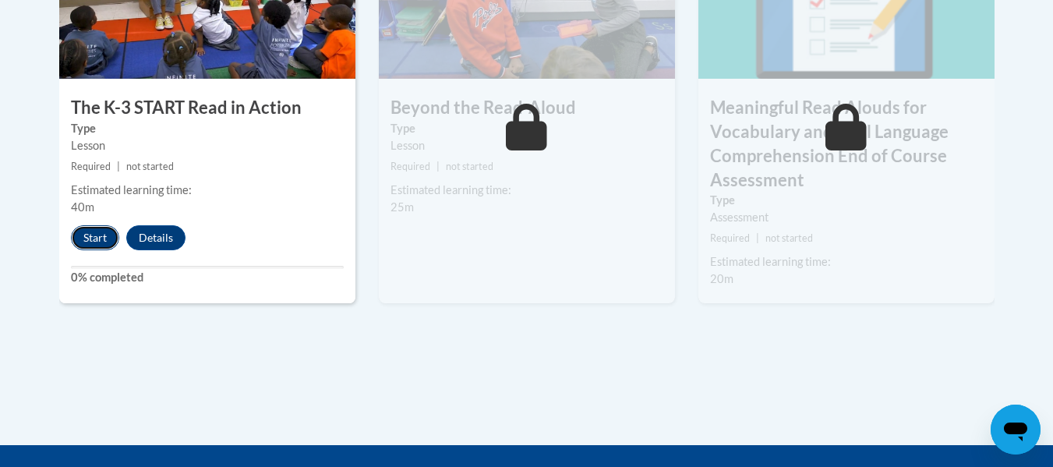
click at [95, 245] on button "Start" at bounding box center [95, 237] width 48 height 25
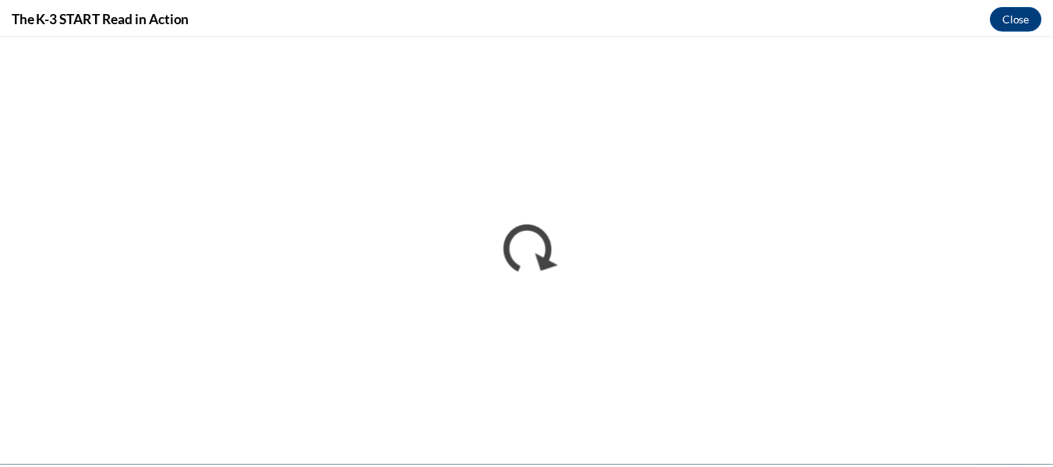
scroll to position [0, 0]
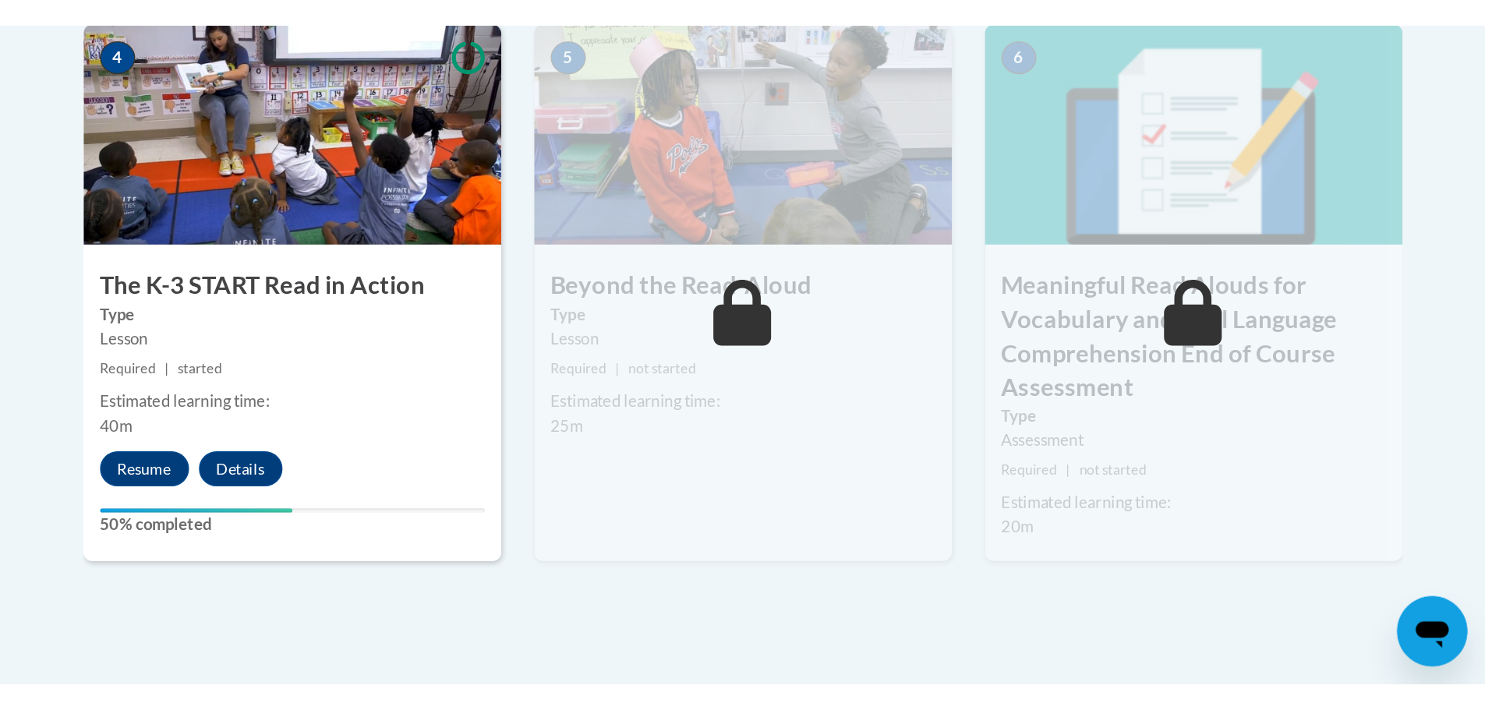
scroll to position [913, 0]
